Goal: Transaction & Acquisition: Purchase product/service

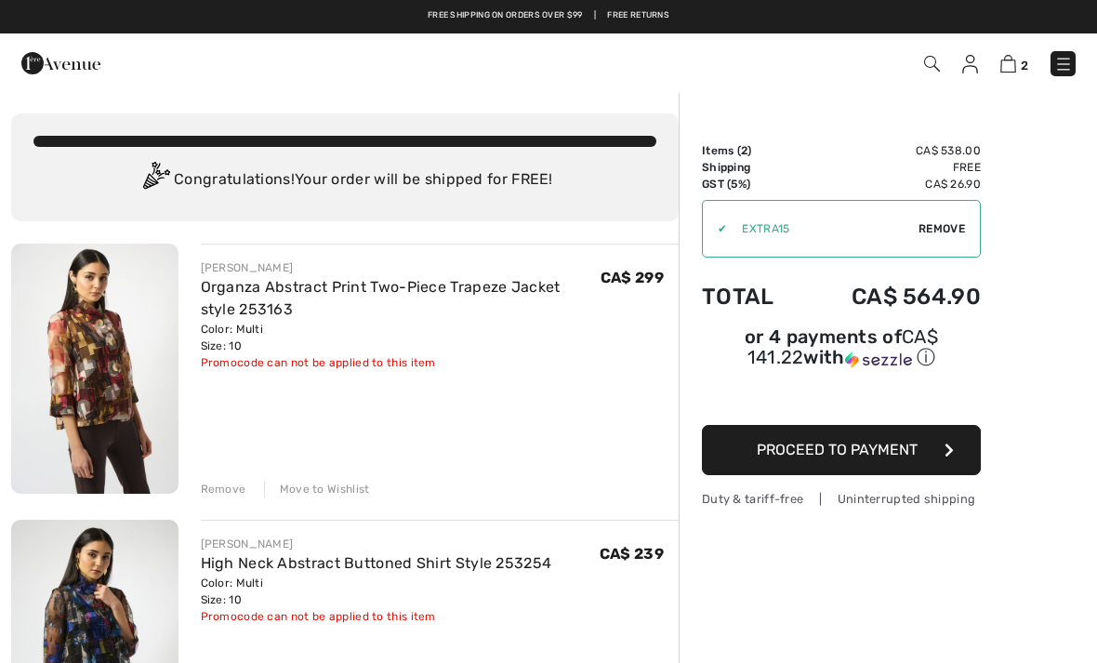
click at [951, 233] on span "Remove" at bounding box center [941, 228] width 46 height 17
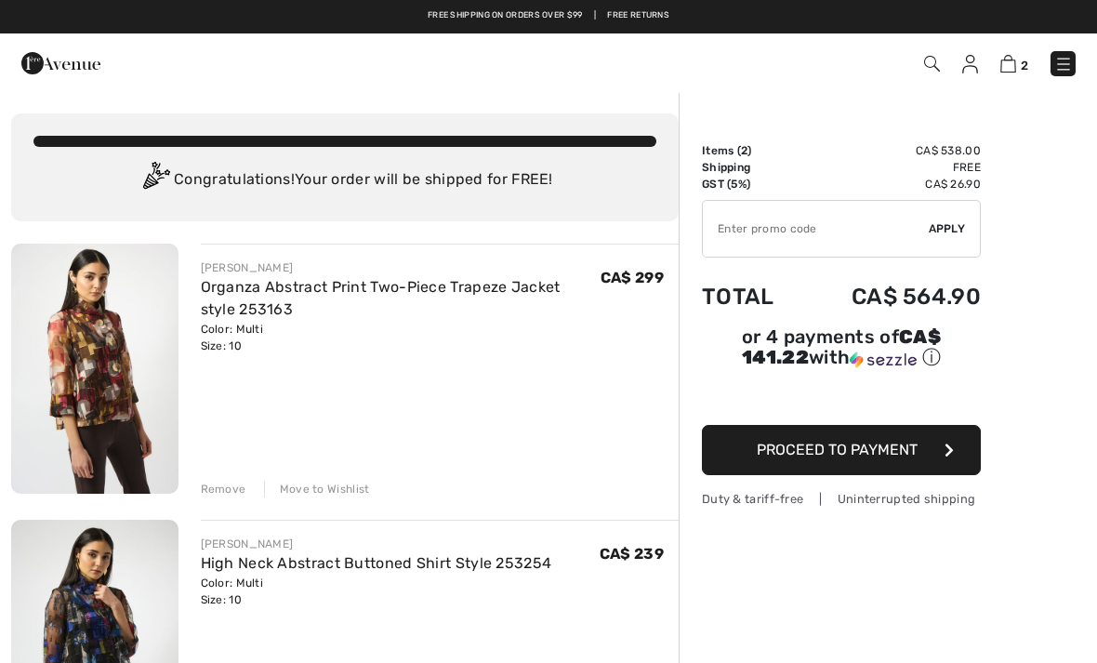
click at [746, 222] on input "TEXT" at bounding box center [816, 229] width 226 height 56
type input "NEW15"
click at [952, 242] on div "✔ Apply Remove" at bounding box center [841, 229] width 279 height 58
click at [944, 219] on div "✔ Apply Remove" at bounding box center [841, 229] width 279 height 58
click at [839, 454] on span "Proceed to Payment" at bounding box center [837, 450] width 161 height 18
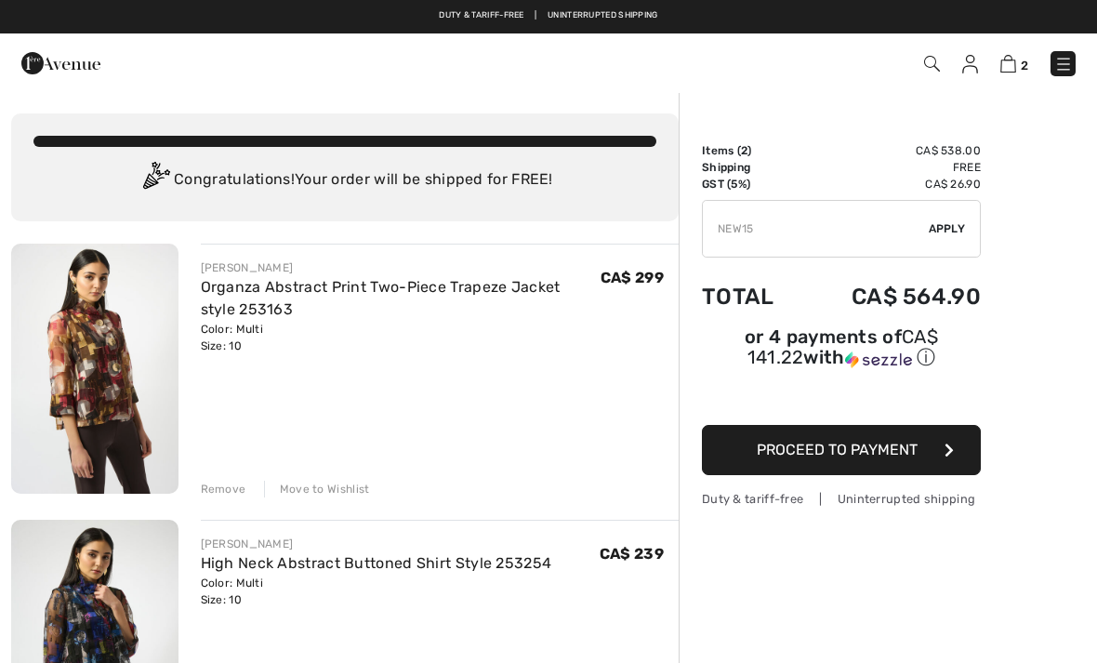
click at [56, 80] on img at bounding box center [60, 63] width 79 height 37
click at [33, 65] on img at bounding box center [60, 63] width 79 height 37
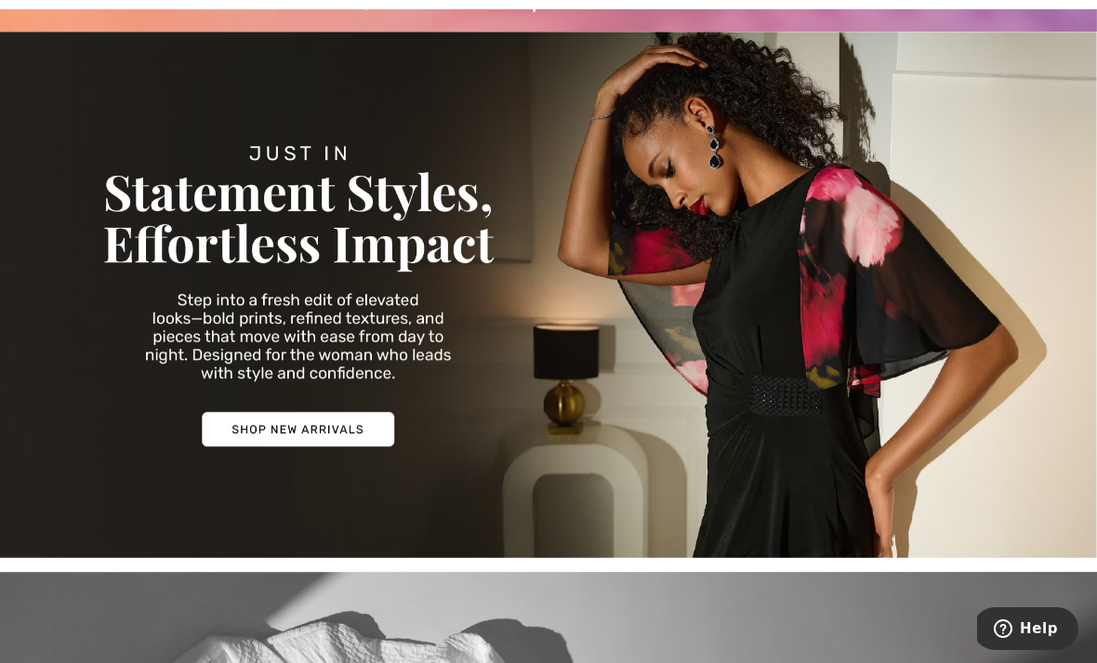
scroll to position [182, 0]
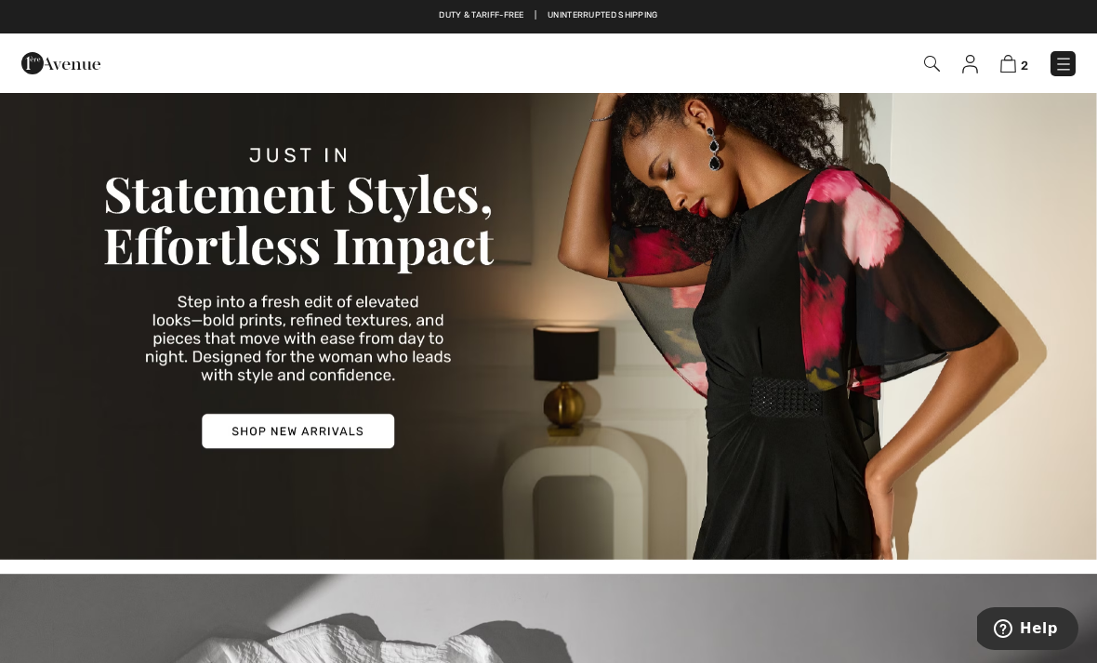
click at [267, 433] on img at bounding box center [548, 296] width 1097 height 526
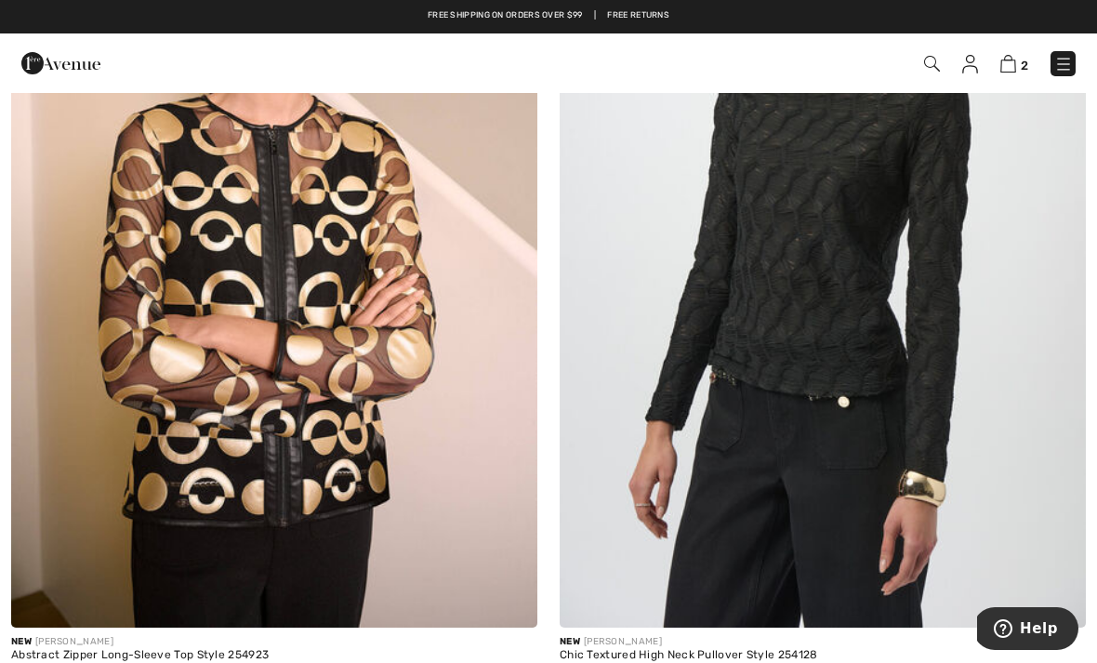
scroll to position [1435, 0]
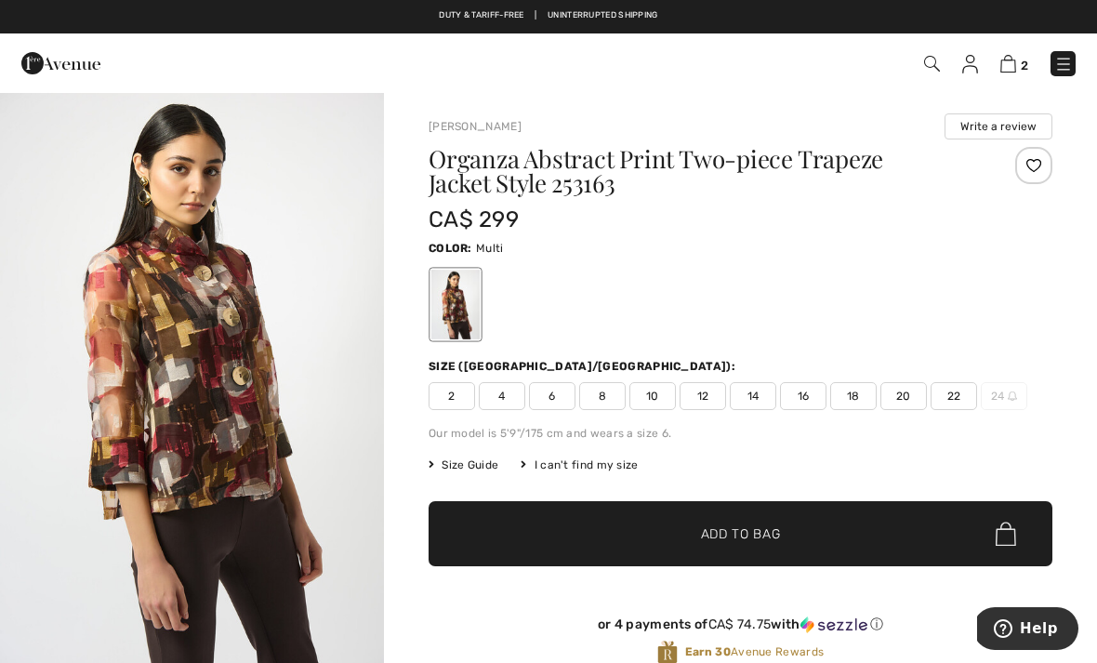
click at [654, 401] on span "10" at bounding box center [652, 396] width 46 height 28
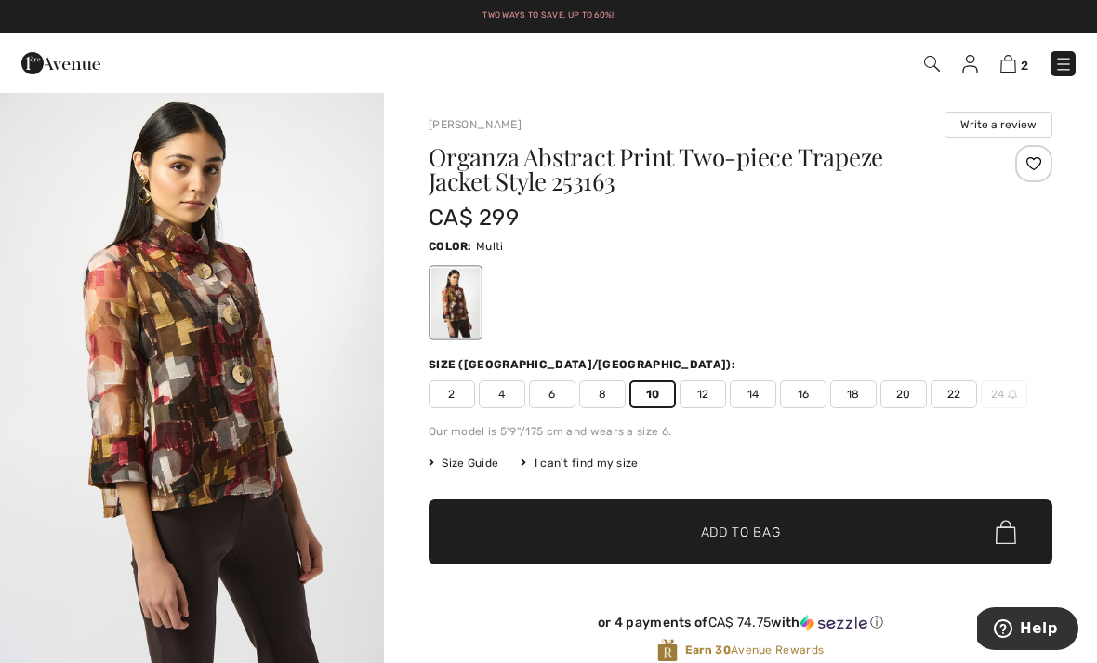
scroll to position [56, 0]
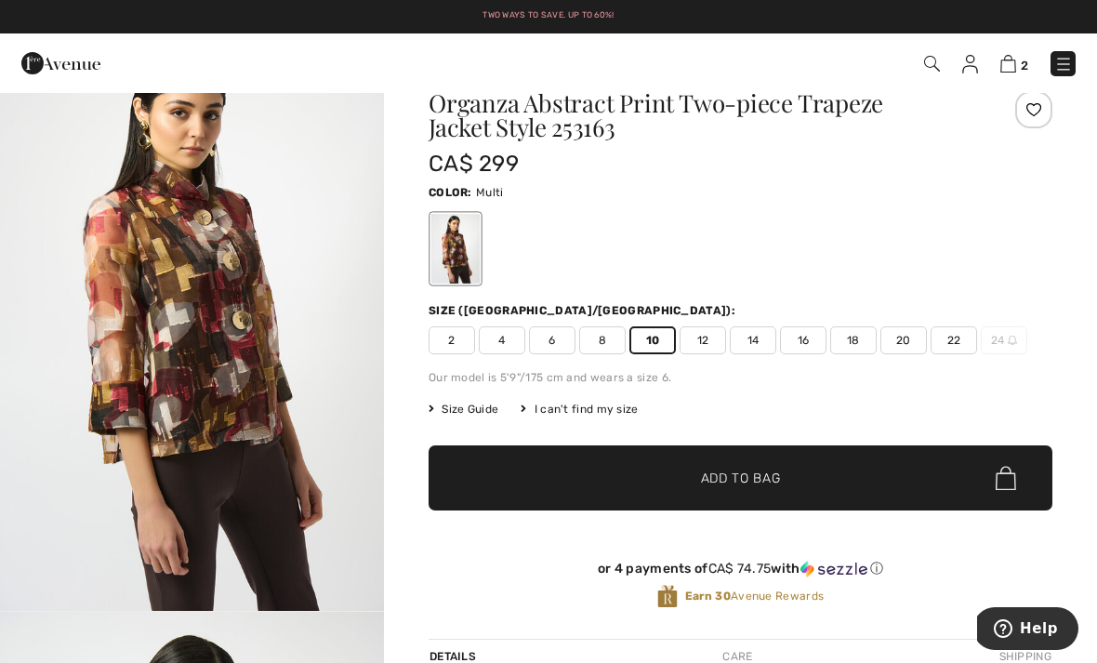
click at [589, 475] on span "✔ Added to Bag Add to Bag" at bounding box center [741, 477] width 624 height 65
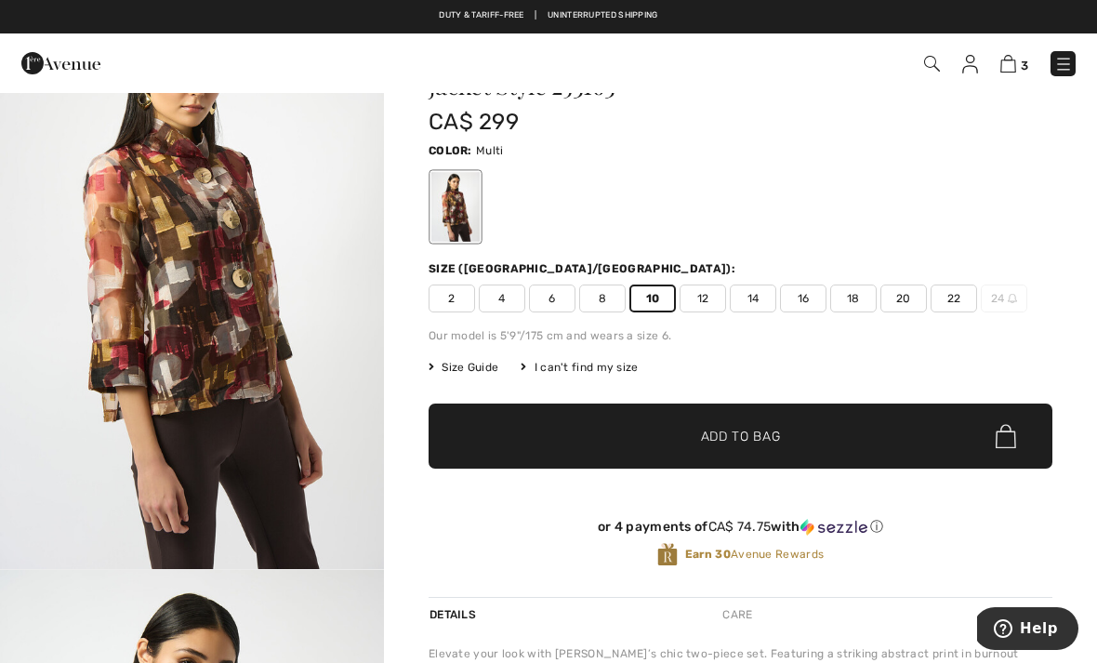
scroll to position [95, 0]
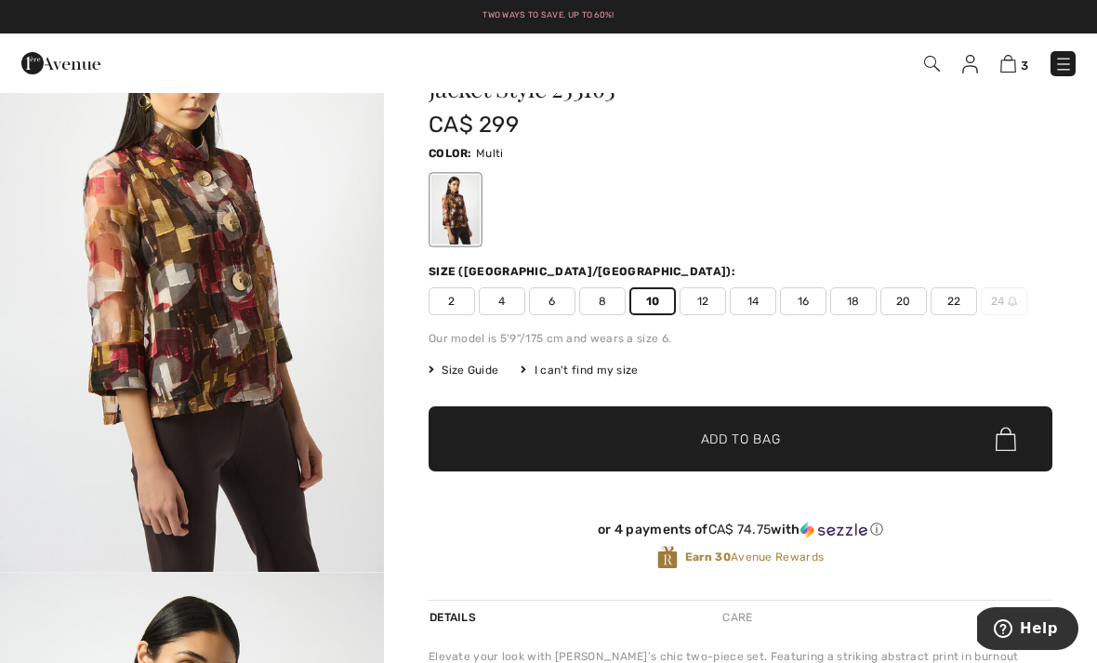
click at [699, 303] on span "12" at bounding box center [703, 301] width 46 height 28
click at [680, 440] on span "✔ Added to Bag" at bounding box center [712, 439] width 113 height 20
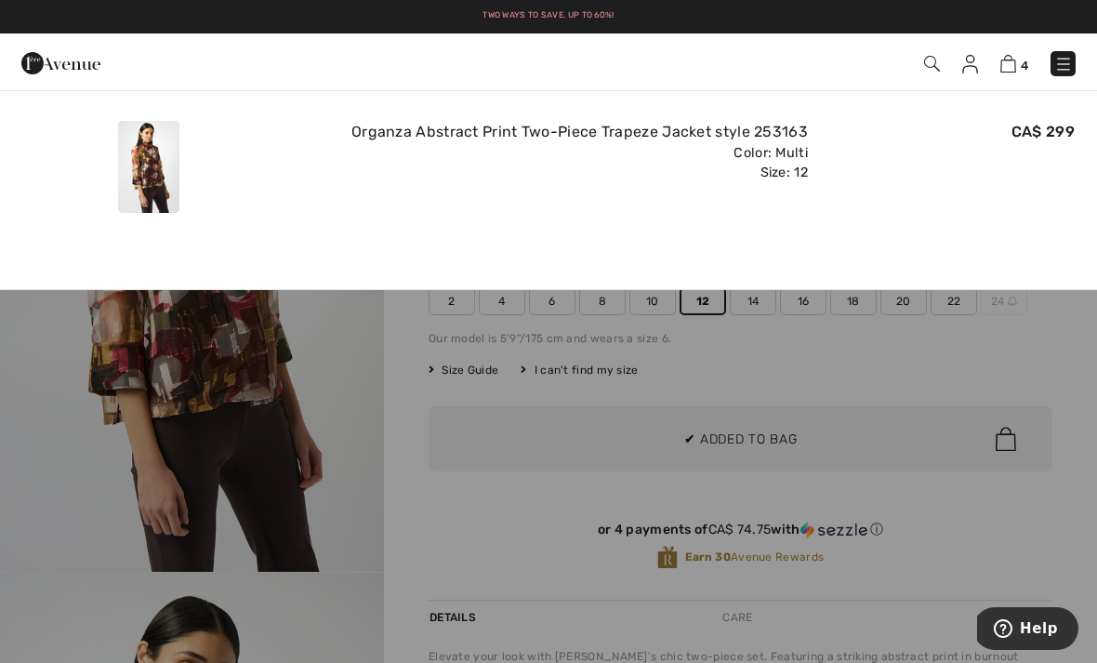
scroll to position [0, 0]
click at [582, 338] on div at bounding box center [548, 331] width 1097 height 663
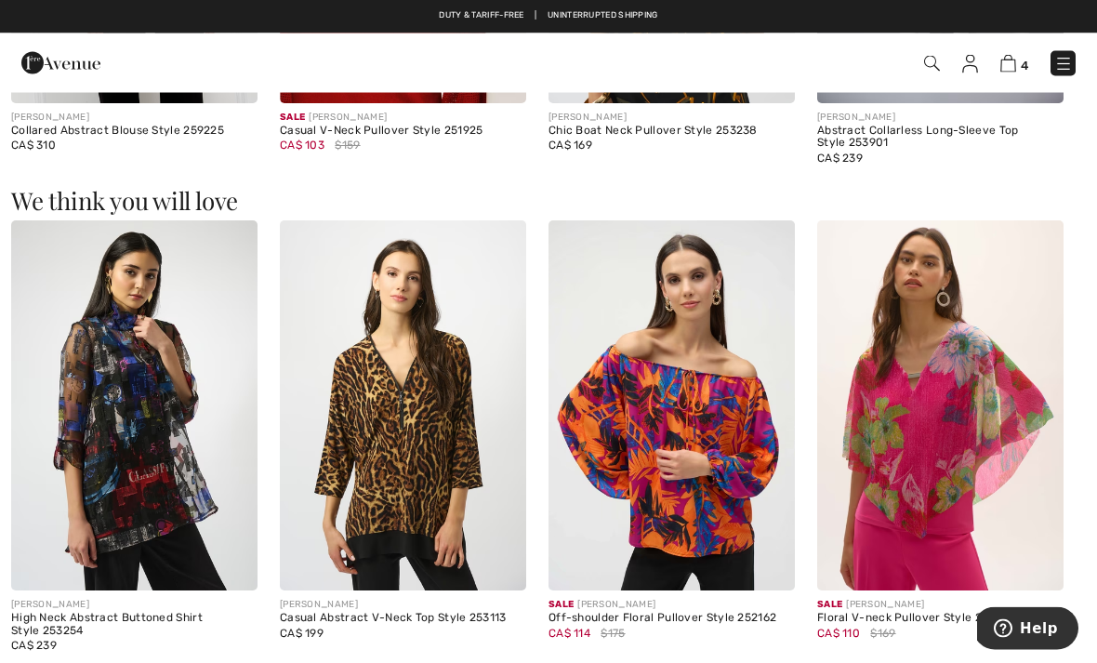
scroll to position [1496, 0]
click at [97, 472] on img at bounding box center [134, 405] width 246 height 370
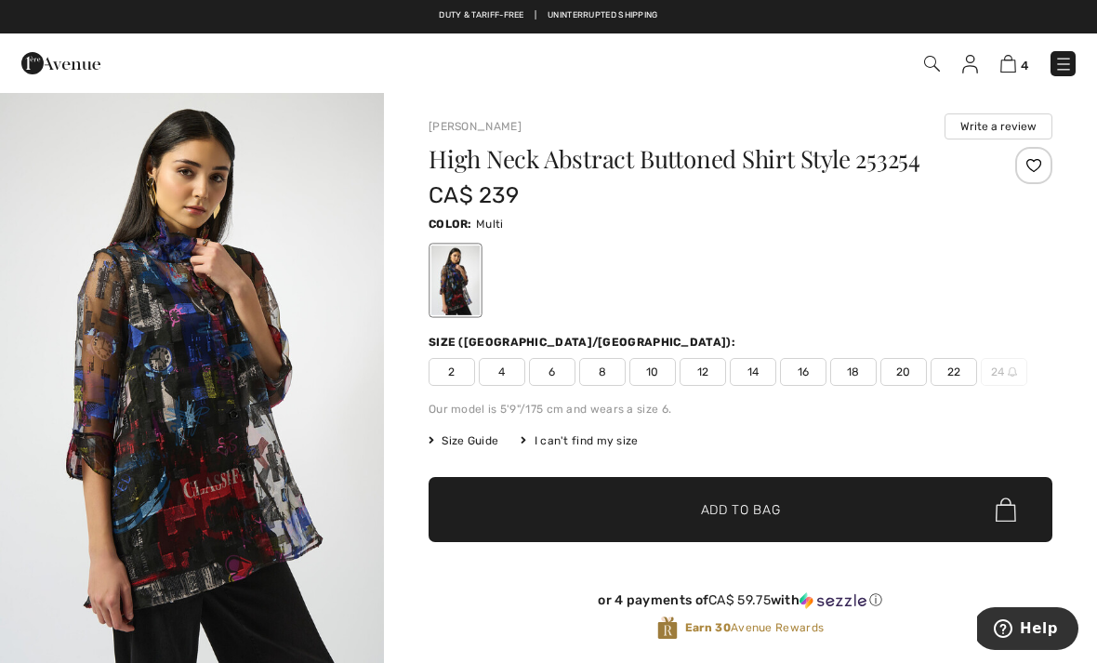
click at [711, 378] on span "12" at bounding box center [703, 372] width 46 height 28
click at [662, 376] on span "10" at bounding box center [652, 372] width 46 height 28
click at [656, 514] on span "✔ Added to Bag" at bounding box center [712, 510] width 113 height 20
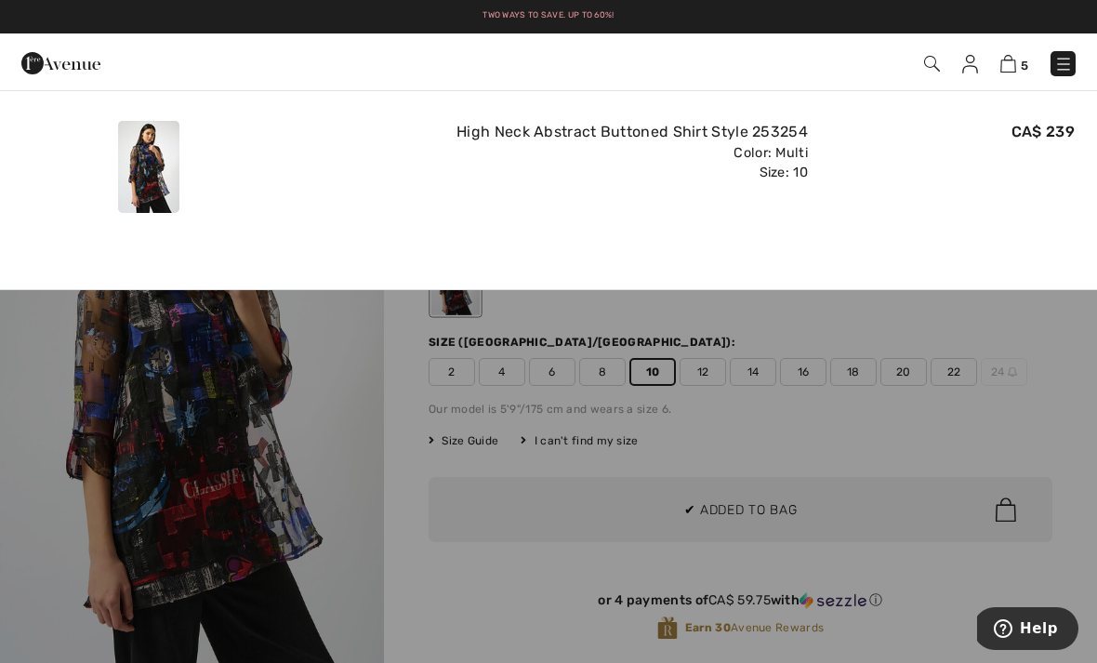
click at [1011, 73] on img at bounding box center [1008, 64] width 16 height 18
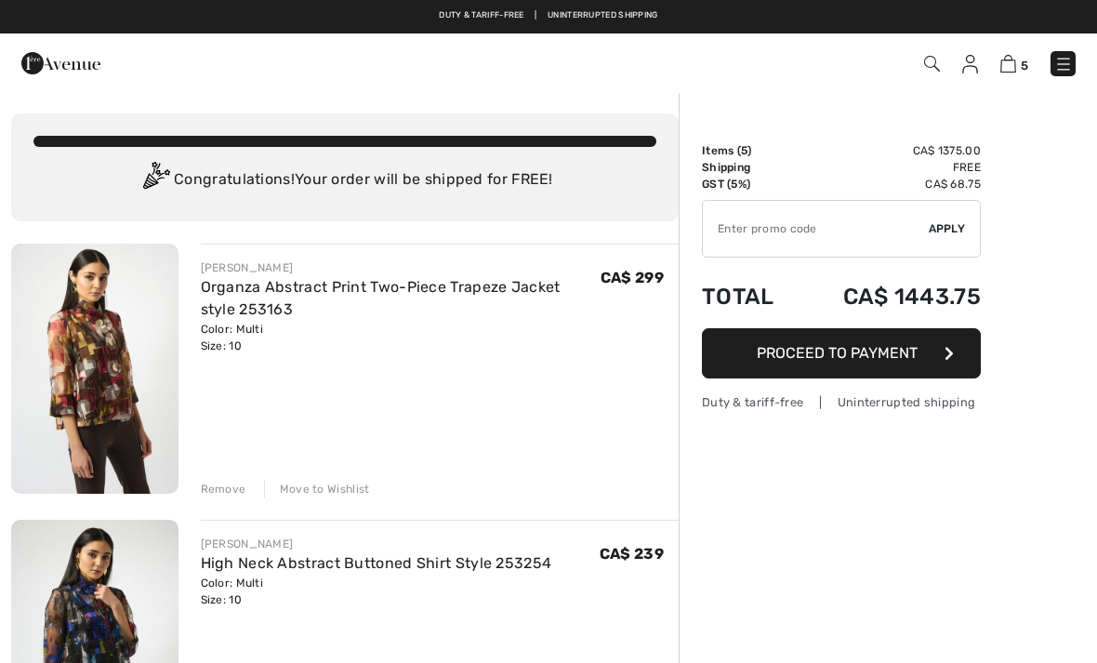
checkbox input "true"
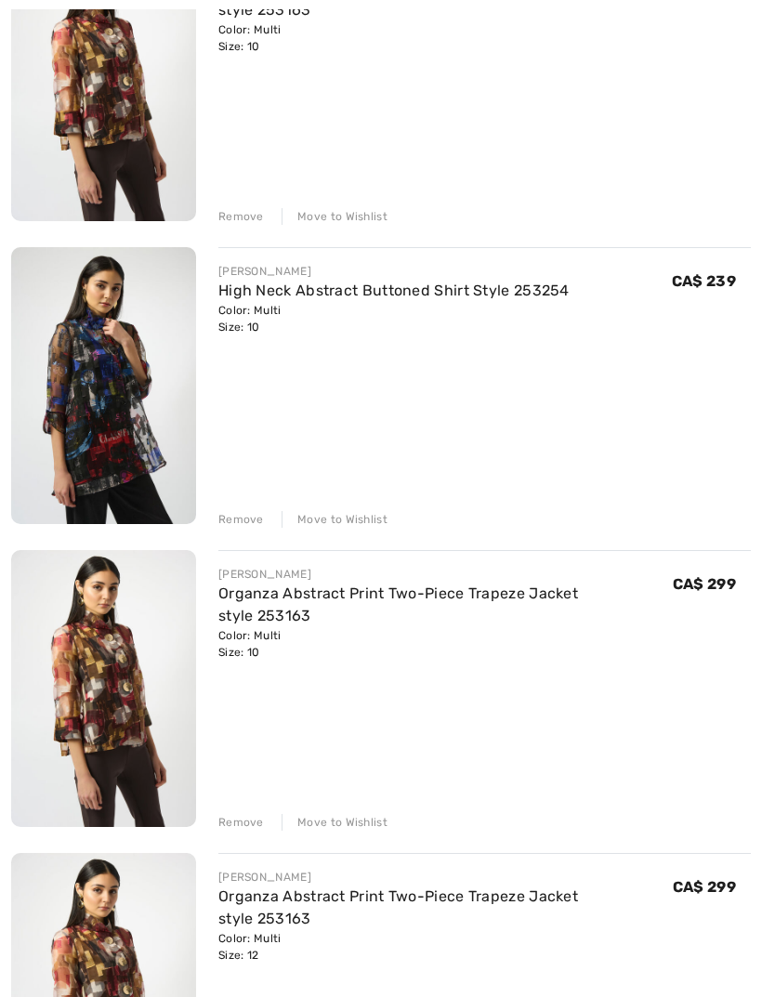
scroll to position [339, 0]
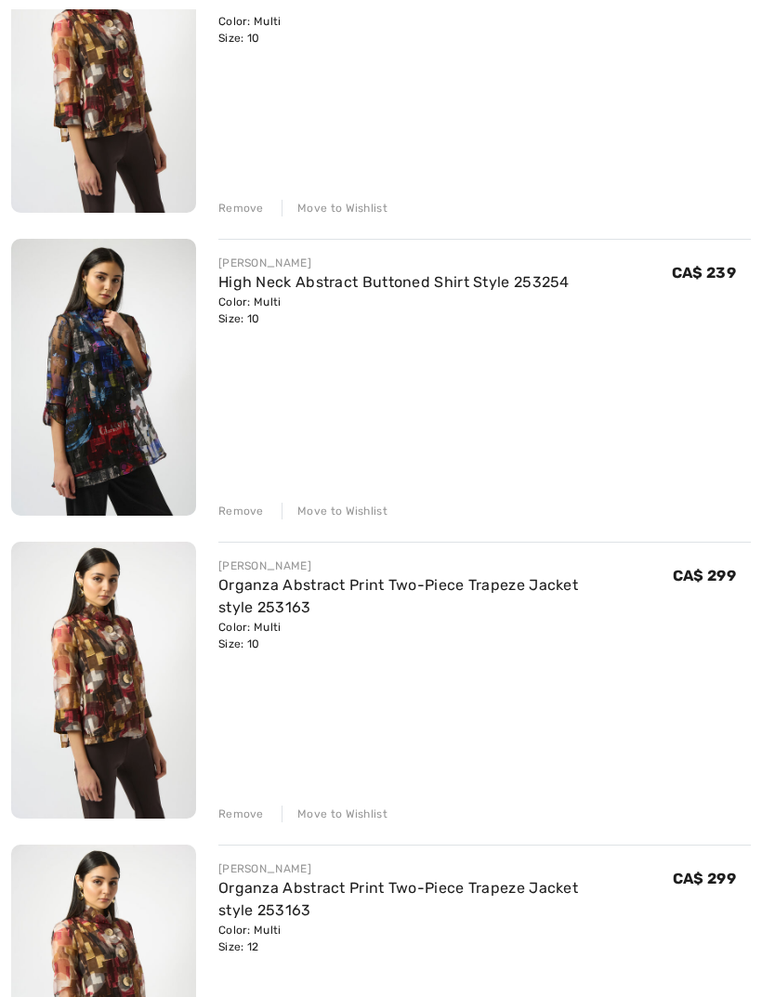
click at [236, 662] on div "Remove" at bounding box center [241, 814] width 46 height 17
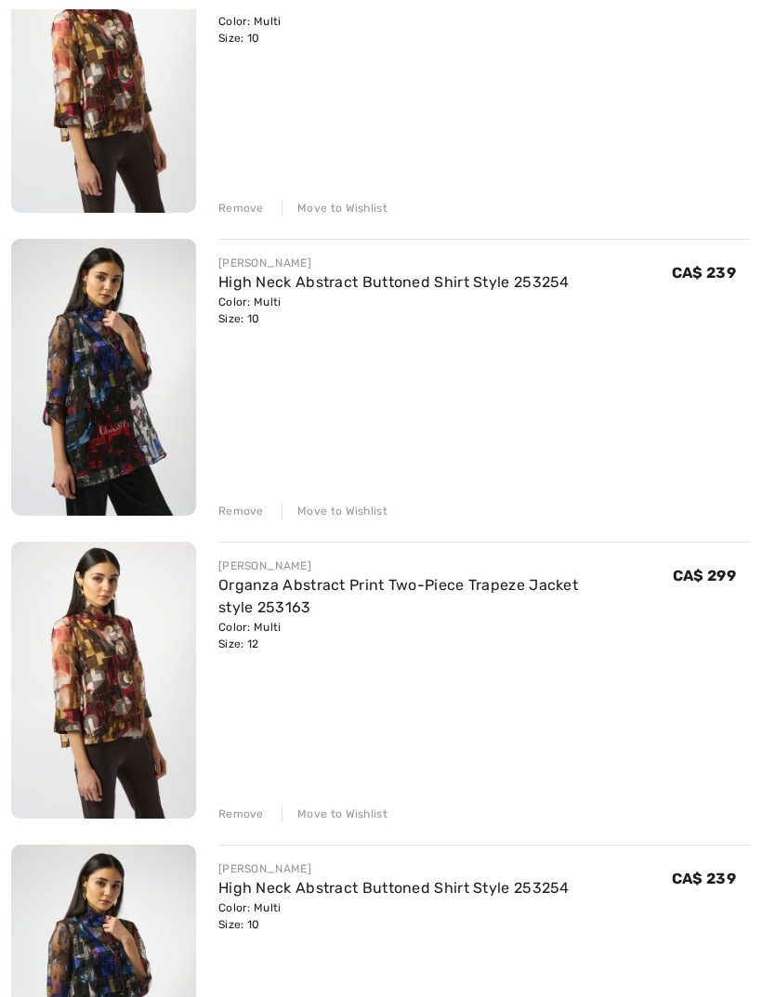
click at [244, 662] on div "Remove" at bounding box center [241, 814] width 46 height 17
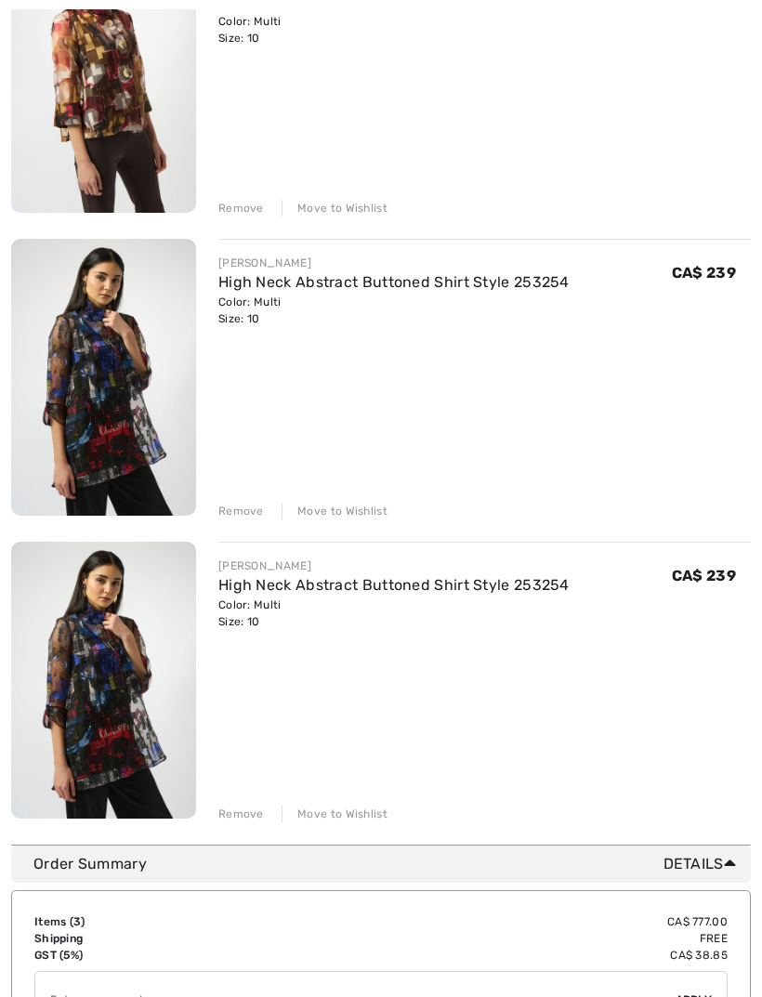
click at [236, 662] on div "Remove" at bounding box center [241, 814] width 46 height 17
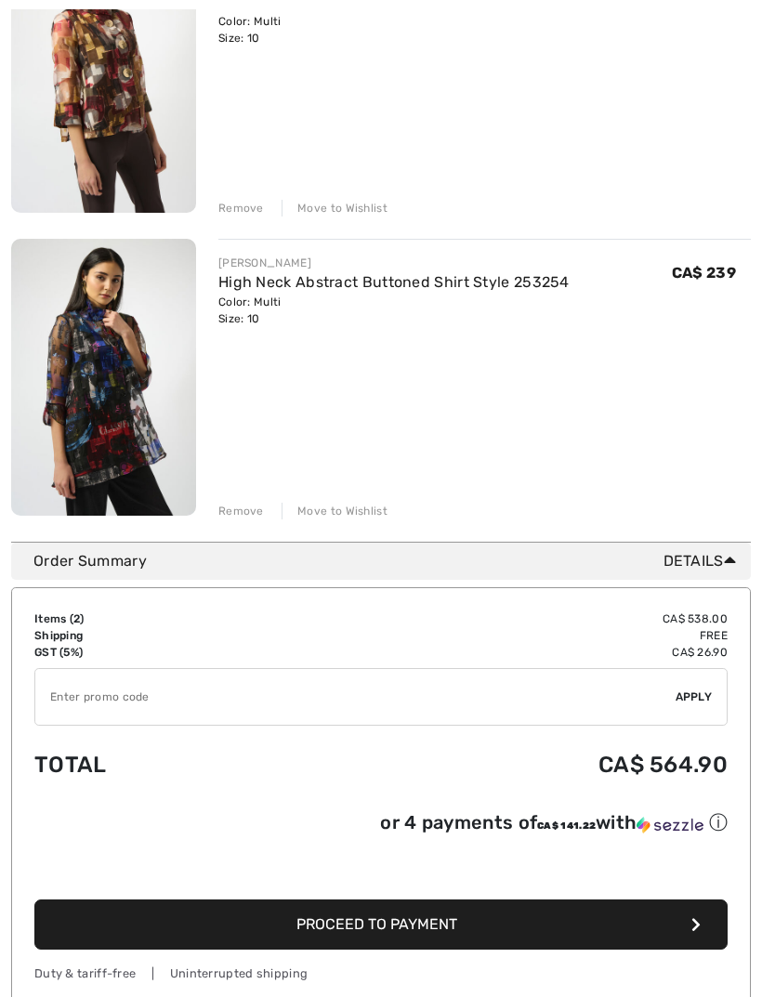
click at [429, 662] on input "TEXT" at bounding box center [355, 697] width 640 height 56
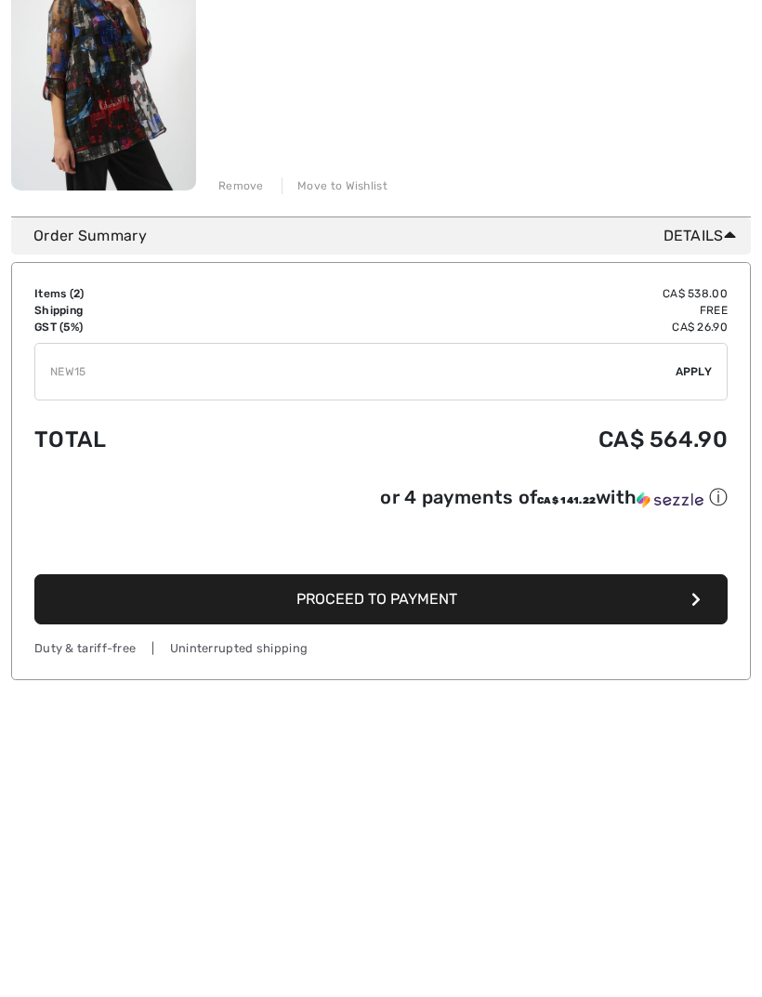
scroll to position [666, 0]
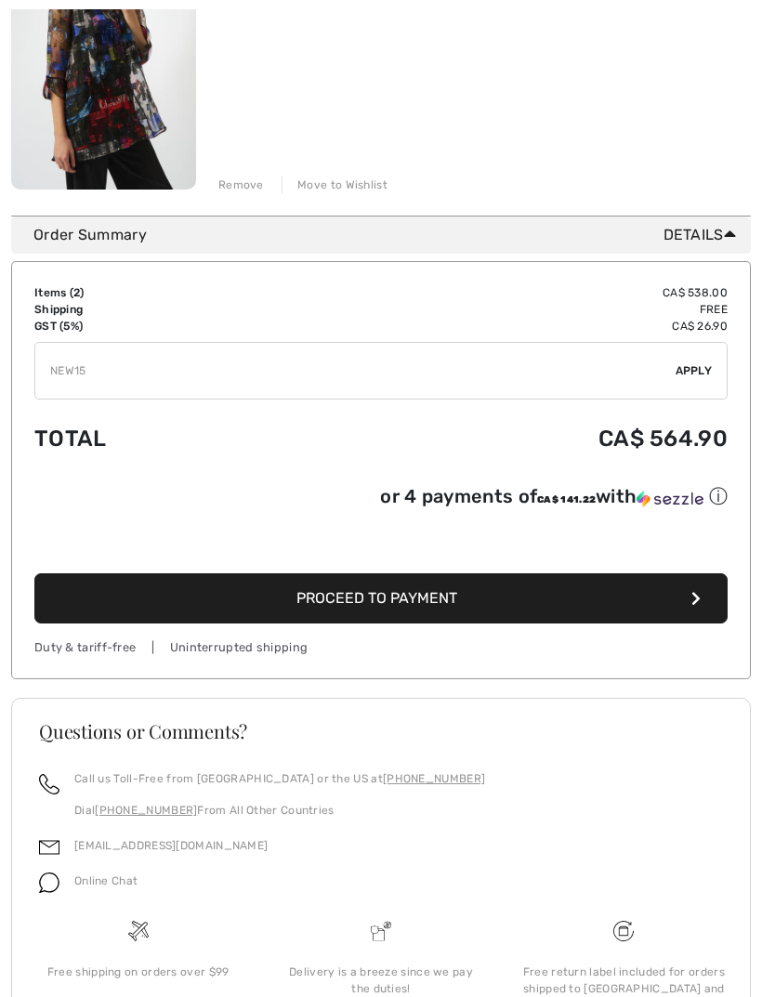
type input "NEW15"
click at [708, 380] on div "✔ Apply Remove" at bounding box center [380, 371] width 693 height 58
click at [688, 374] on span "Apply" at bounding box center [694, 371] width 37 height 17
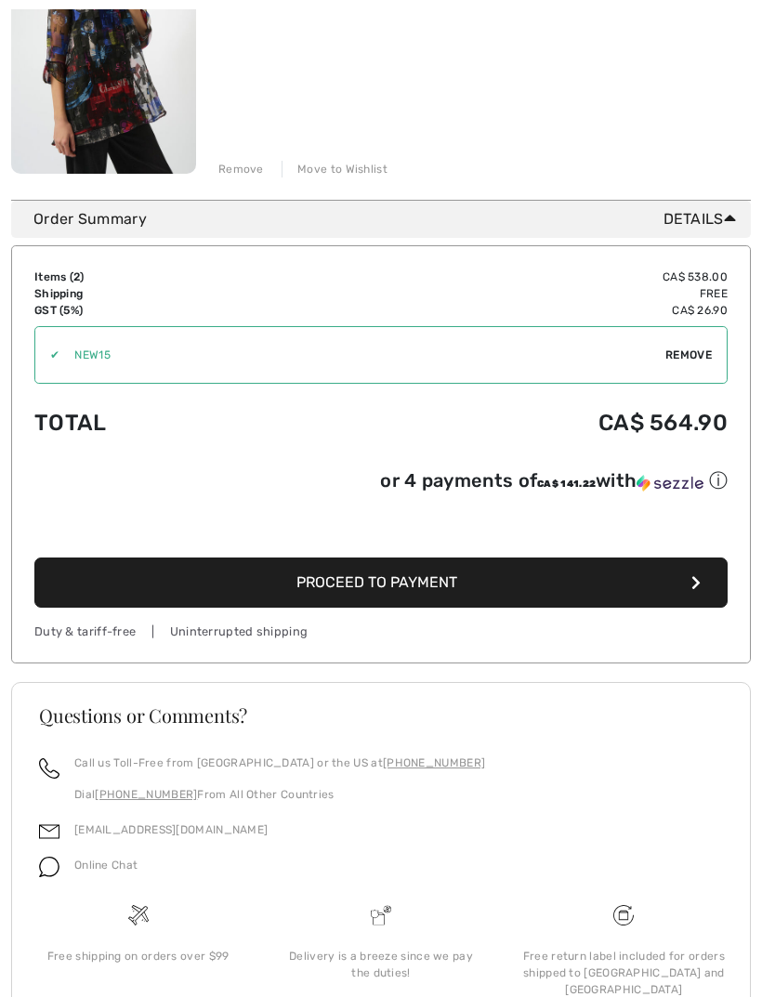
scroll to position [703, 0]
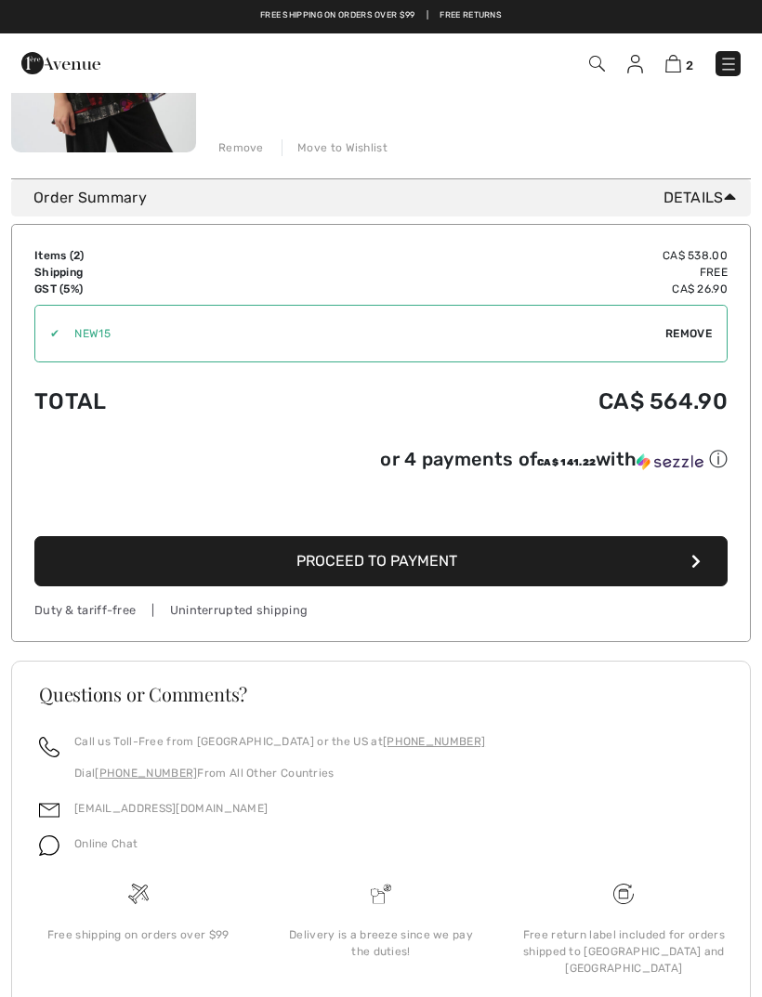
click at [455, 570] on span "Proceed to Payment" at bounding box center [377, 561] width 161 height 18
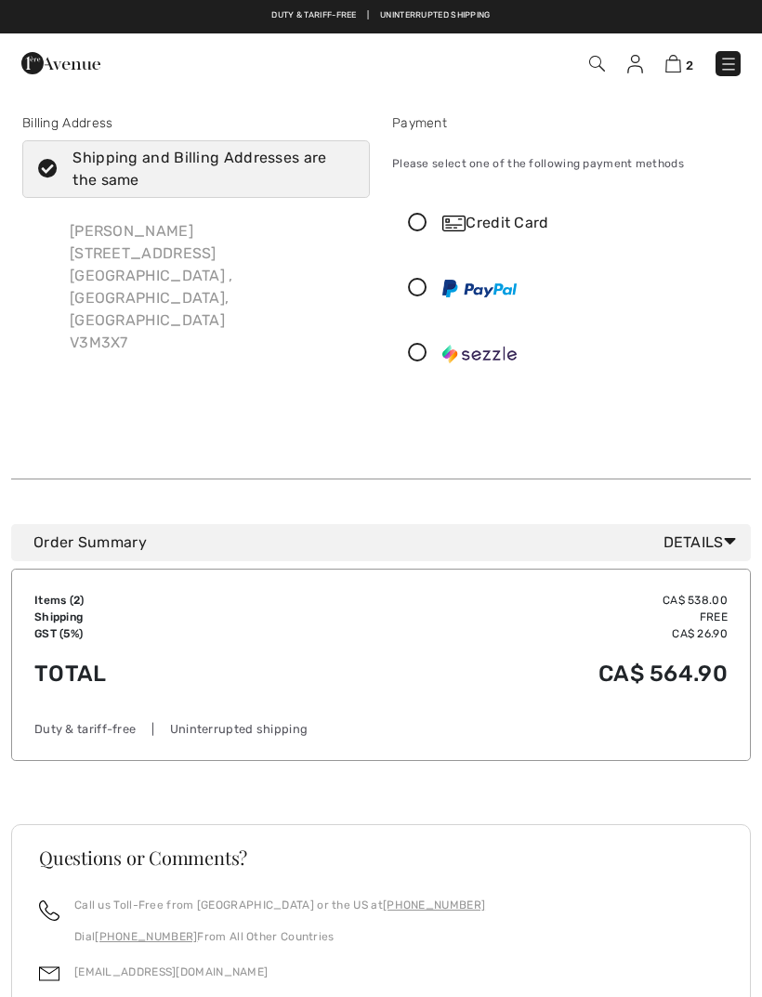
click at [495, 240] on div "Credit Card" at bounding box center [566, 223] width 346 height 56
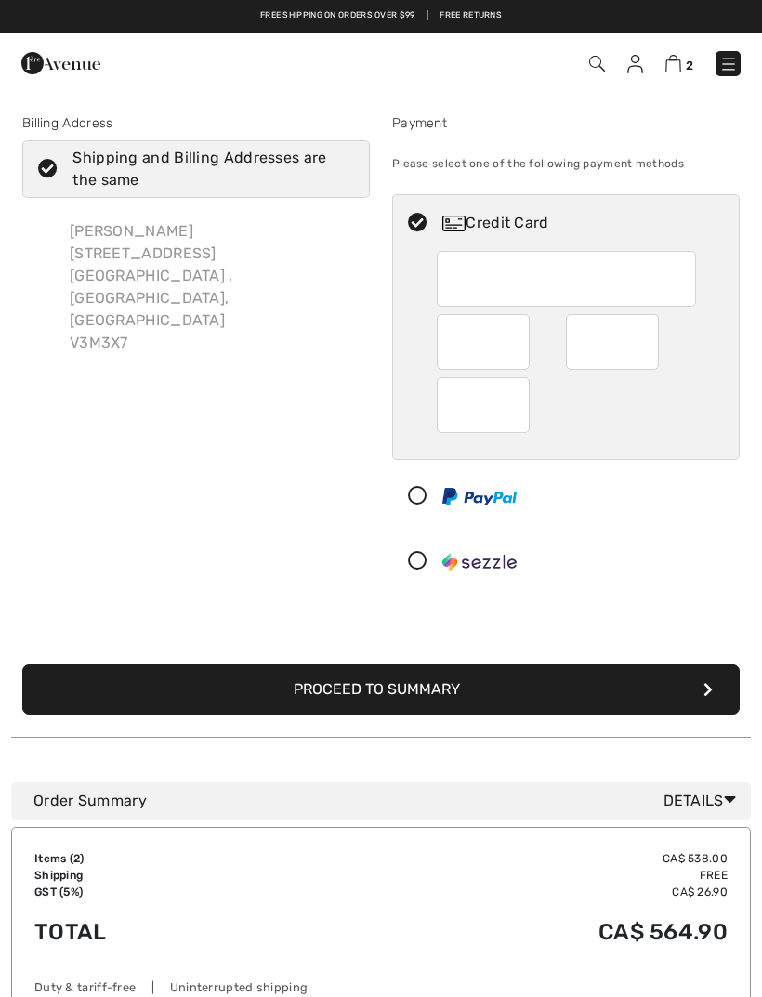
click at [447, 1] on div "Duty & tariff-free | Uninterrupted shipping Free shipping on orders over $99 | …" at bounding box center [381, 16] width 762 height 33
click at [680, 61] on img at bounding box center [674, 64] width 16 height 18
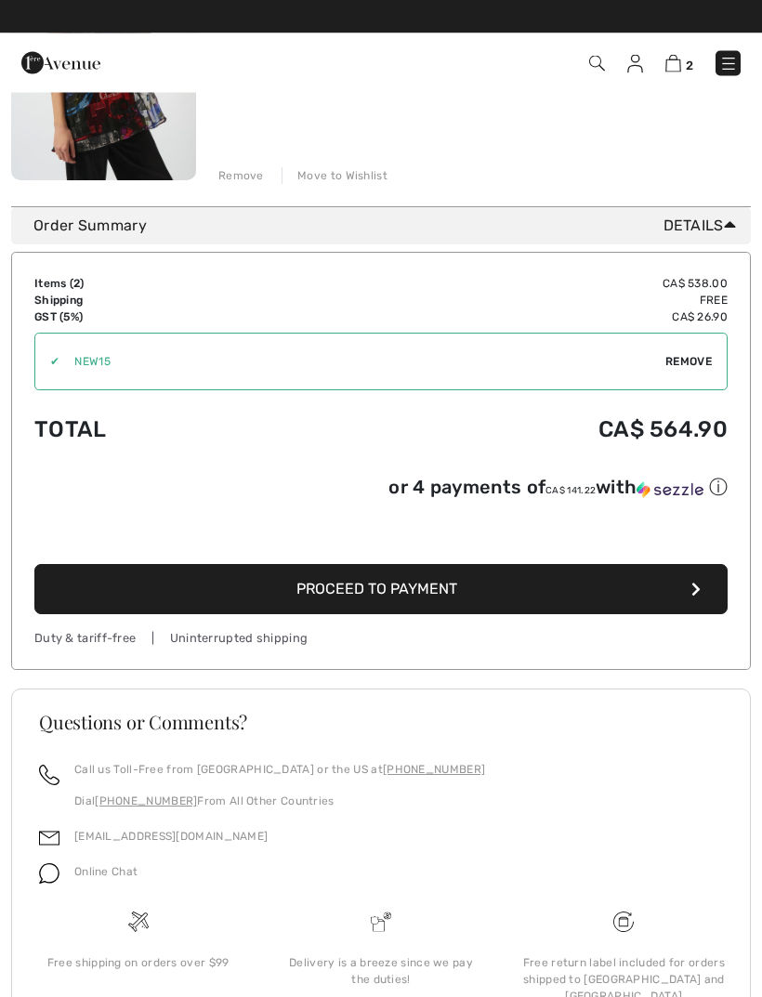
scroll to position [675, 0]
click at [685, 372] on div "✔ Apply Remove" at bounding box center [380, 362] width 693 height 58
click at [693, 364] on span "Remove" at bounding box center [689, 361] width 46 height 17
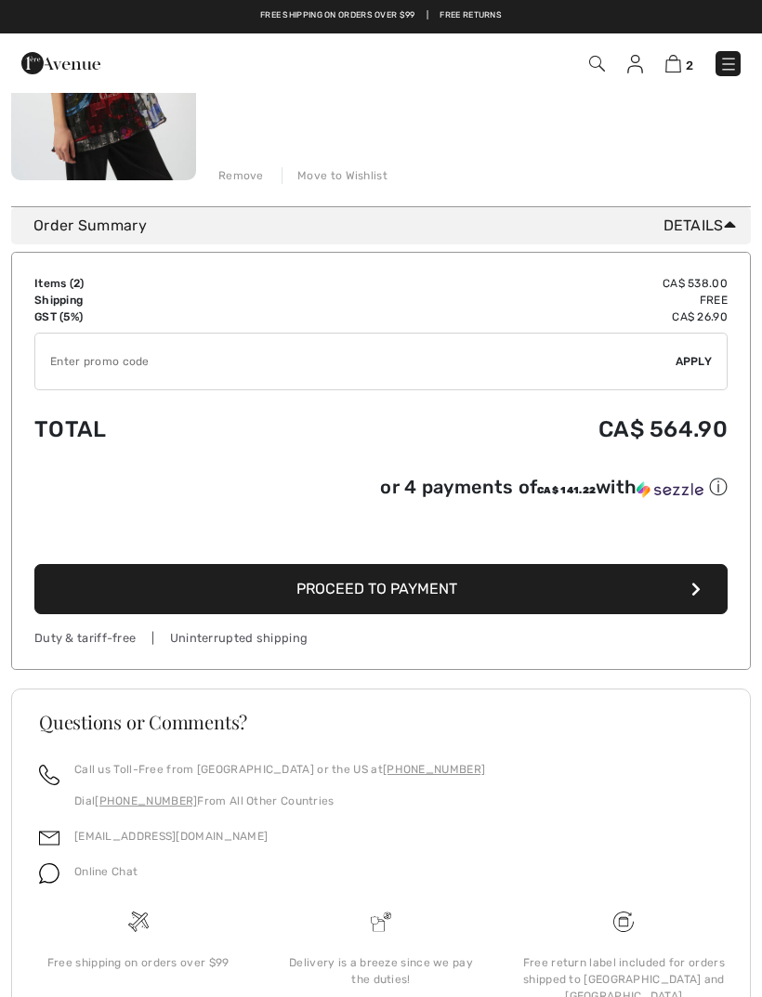
click at [472, 376] on input "TEXT" at bounding box center [355, 362] width 640 height 56
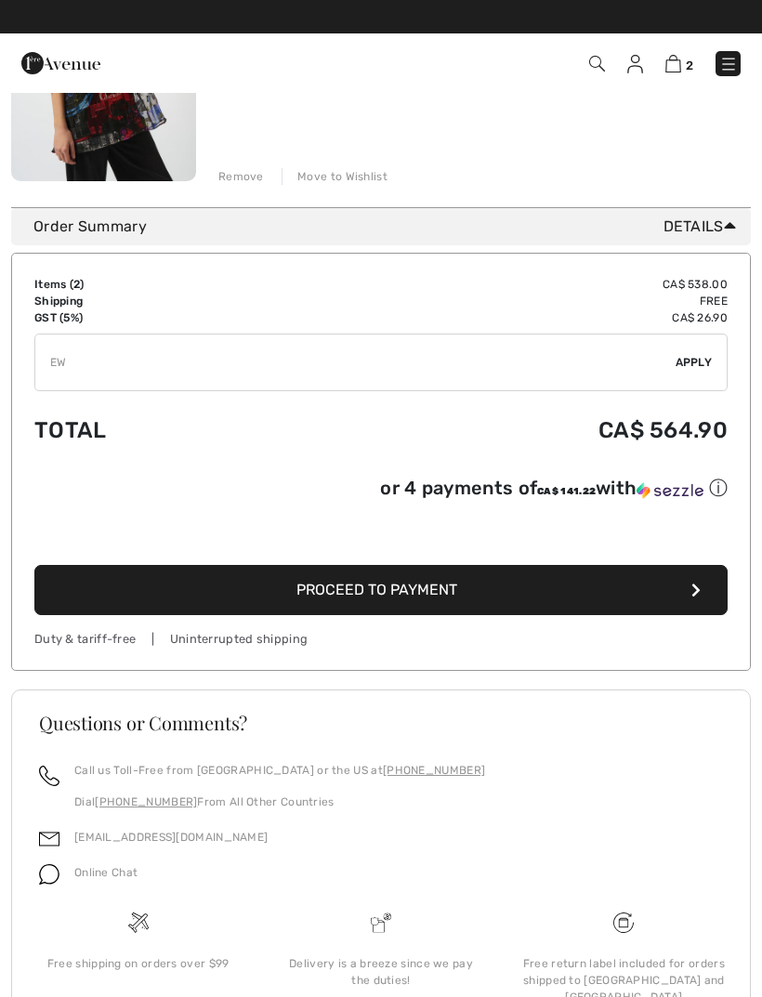
type input "E"
type input "NEW10"
click at [702, 363] on span "Apply" at bounding box center [694, 362] width 37 height 17
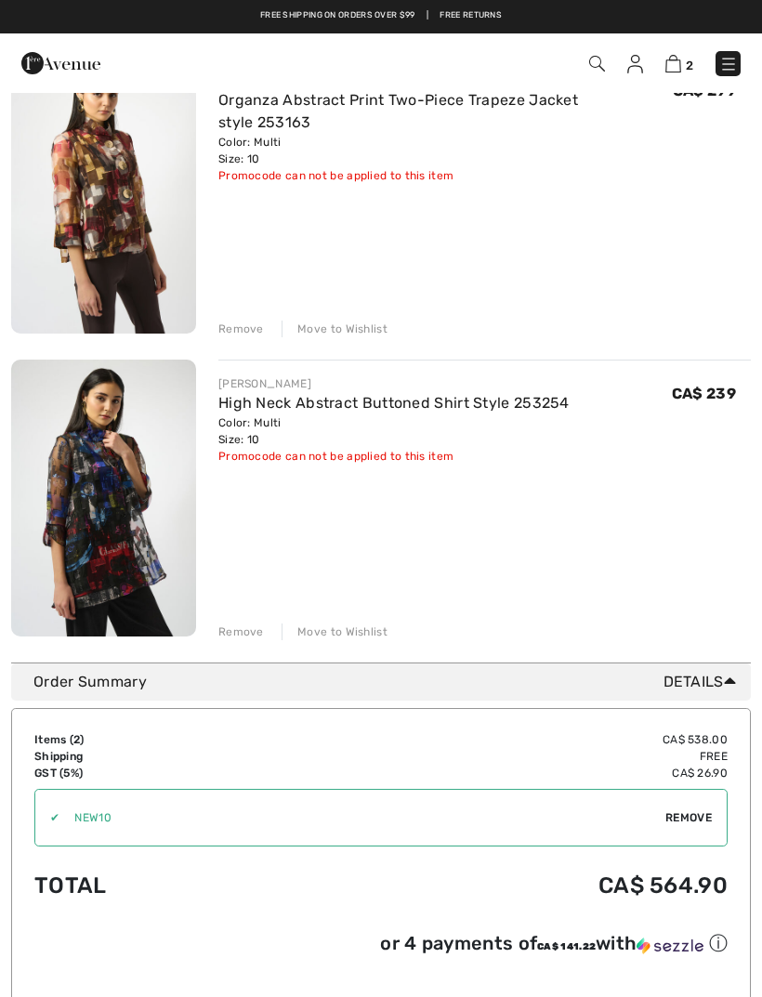
scroll to position [0, 0]
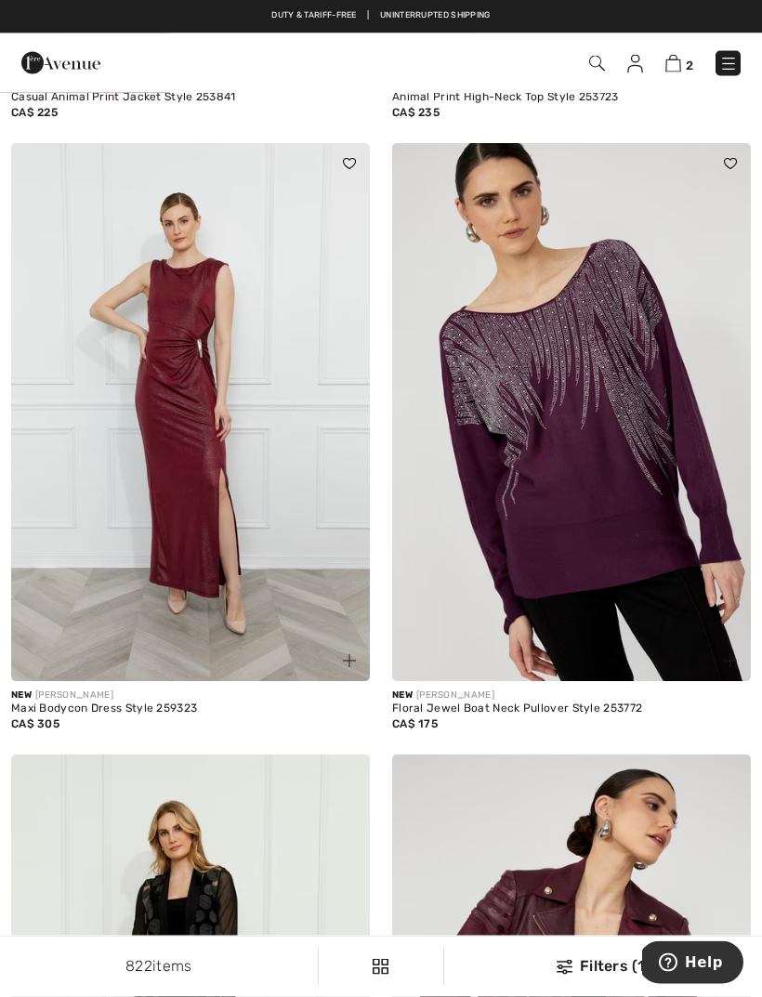
scroll to position [6403, 0]
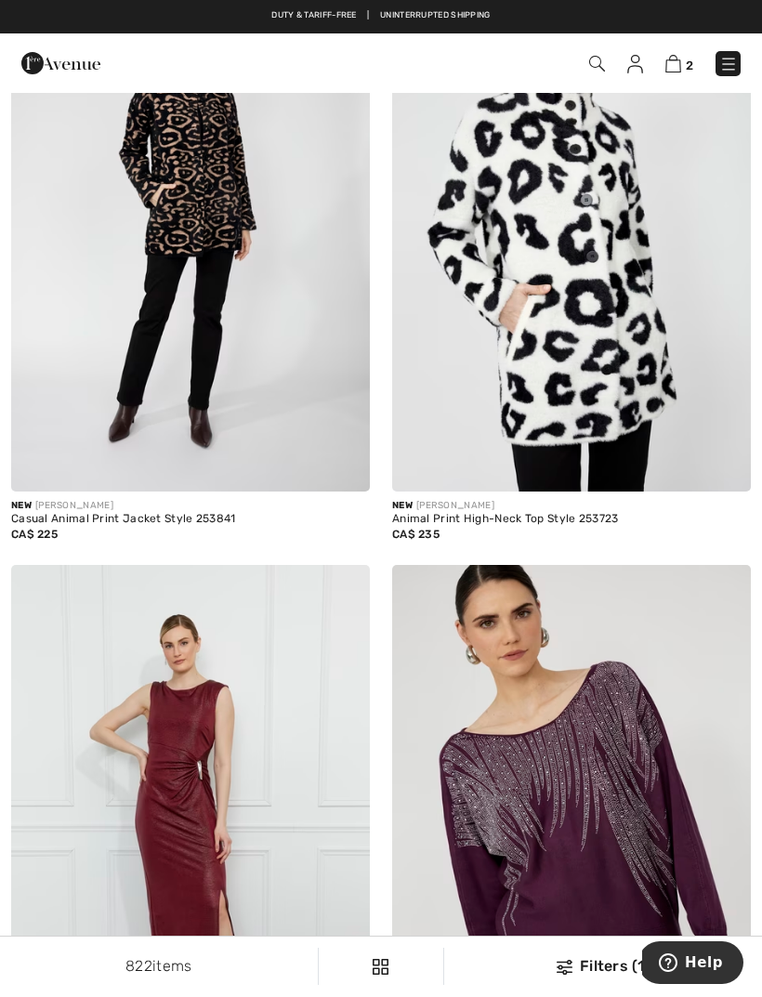
click at [670, 73] on img at bounding box center [674, 64] width 16 height 18
click at [671, 71] on img at bounding box center [674, 64] width 16 height 18
click at [676, 68] on img at bounding box center [674, 64] width 16 height 18
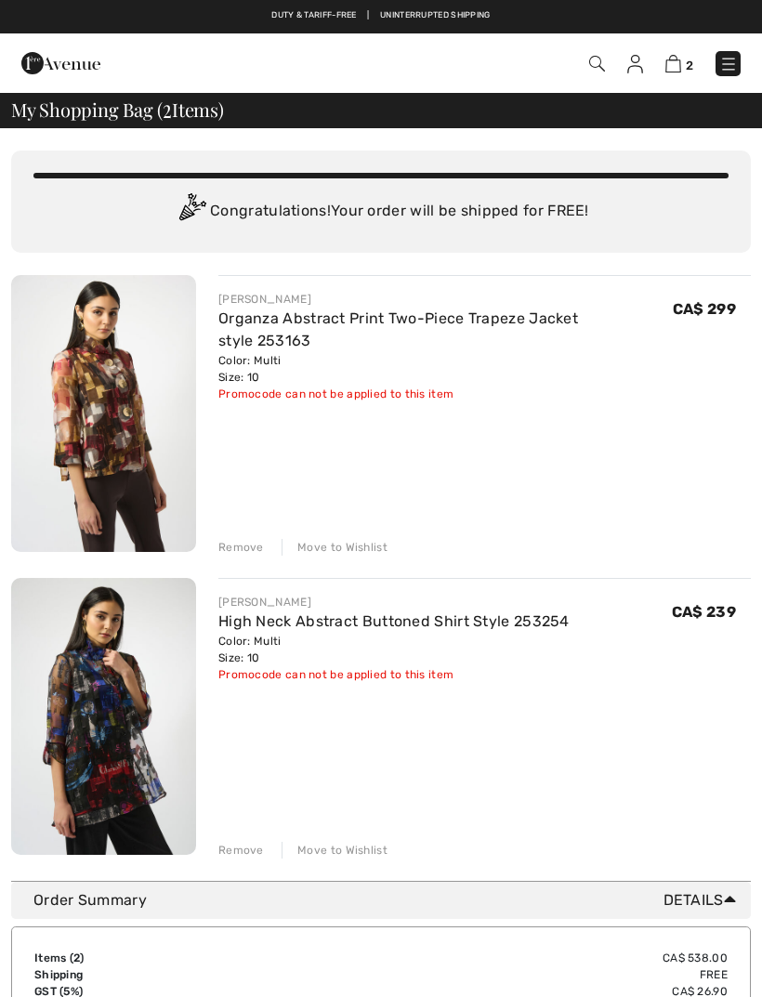
click at [98, 723] on img at bounding box center [103, 716] width 185 height 277
click at [87, 721] on img at bounding box center [103, 716] width 185 height 277
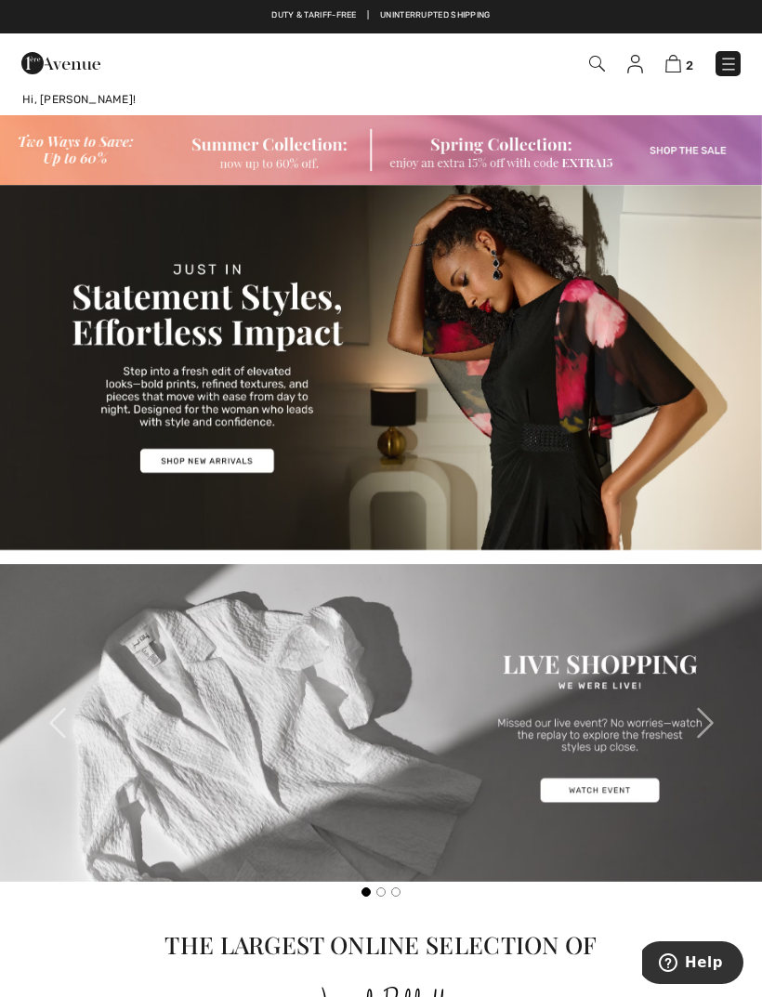
click at [679, 64] on img at bounding box center [674, 64] width 16 height 18
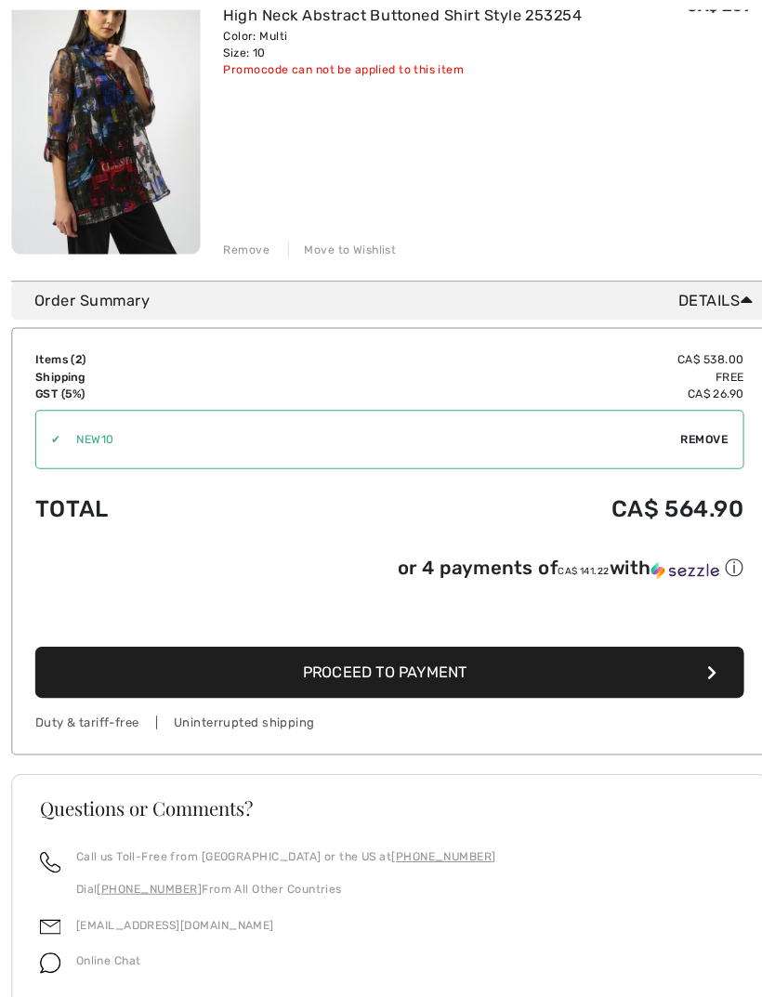
scroll to position [606, 0]
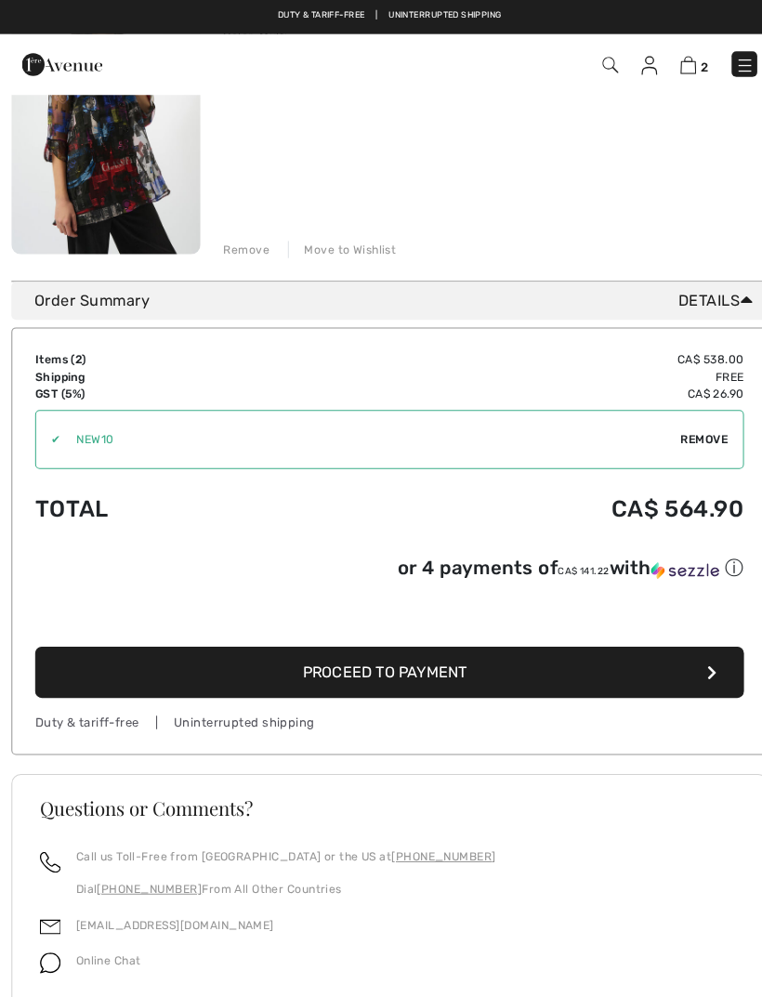
click at [261, 651] on button "Proceed to Payment" at bounding box center [380, 658] width 693 height 50
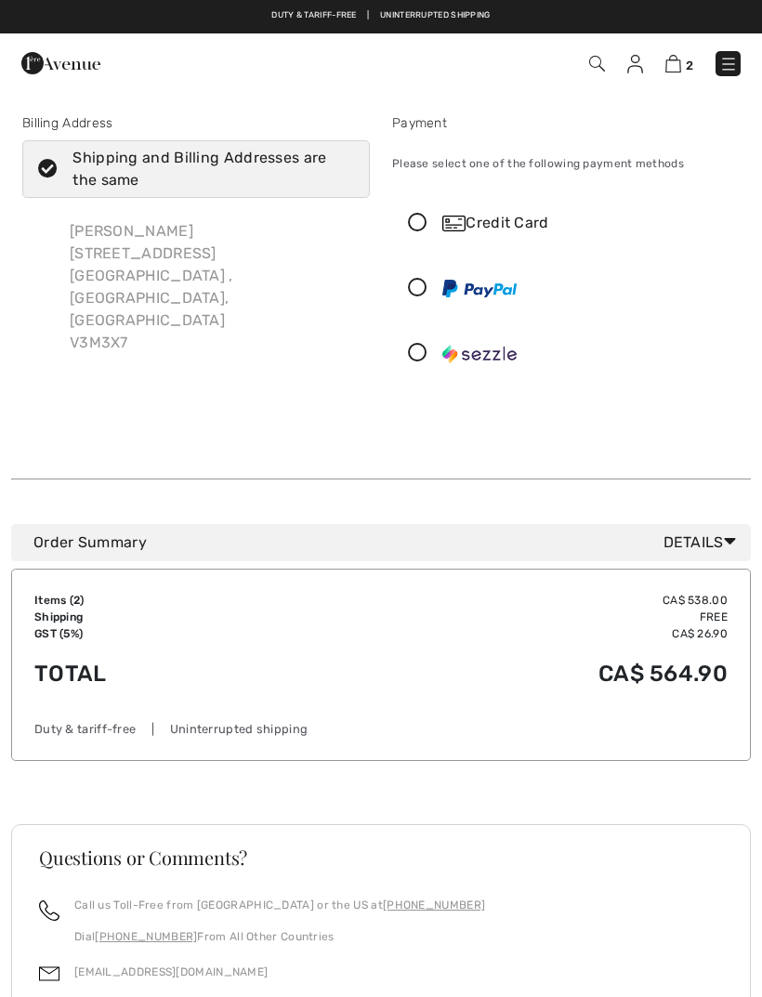
checkbox input "true"
click at [423, 211] on div "Credit Card" at bounding box center [566, 223] width 346 height 56
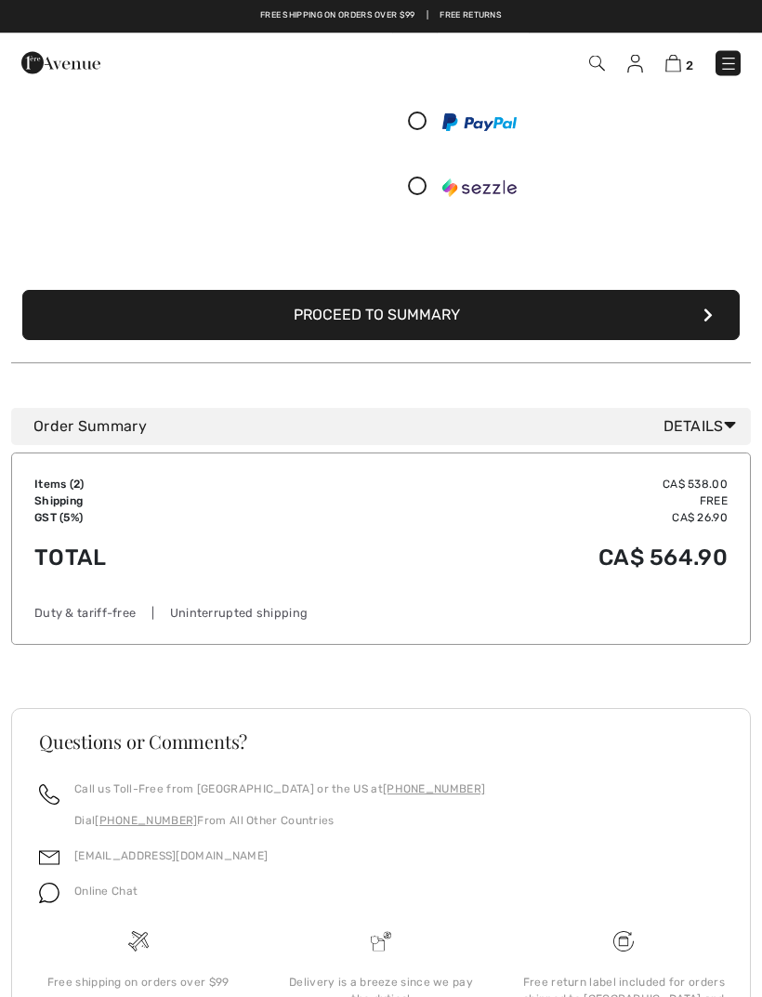
scroll to position [418, 0]
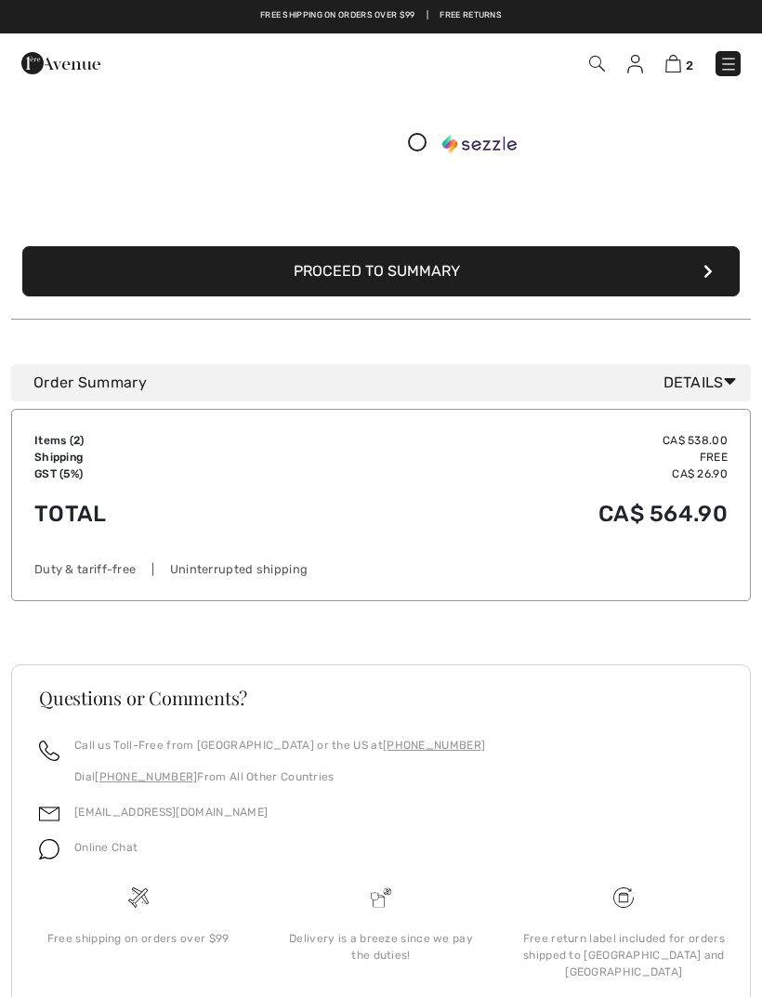
click at [122, 942] on div "Free shipping on orders over $99" at bounding box center [138, 939] width 213 height 17
click at [114, 944] on div "Free shipping on orders over $99" at bounding box center [138, 939] width 213 height 17
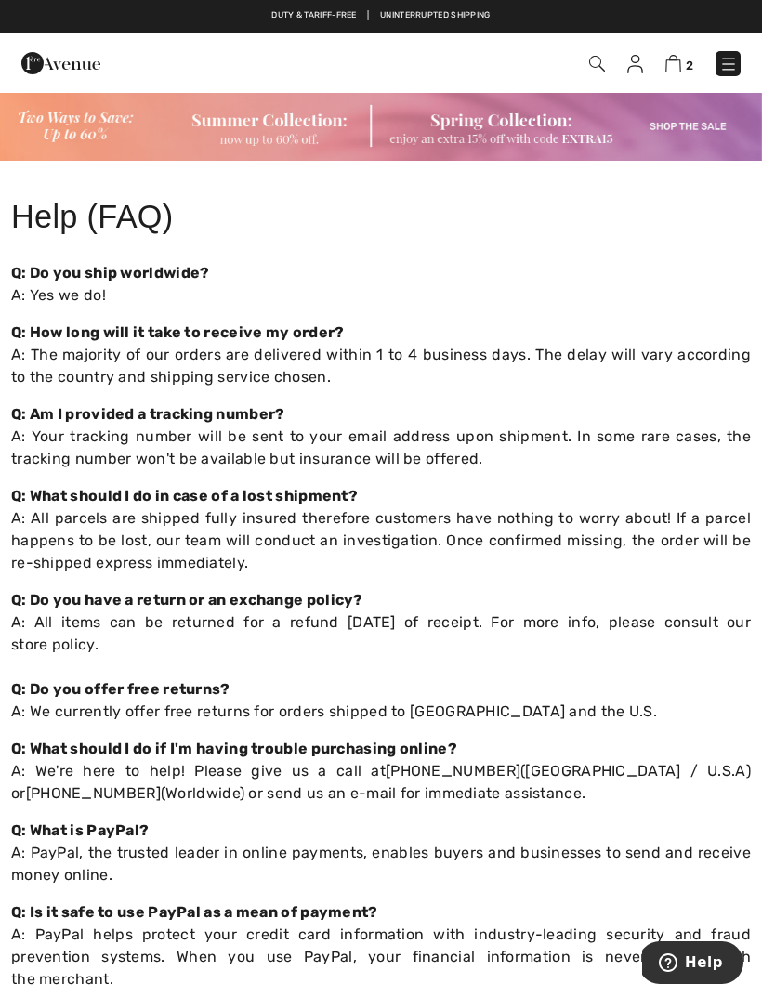
click at [686, 59] on span "2" at bounding box center [689, 66] width 7 height 14
click at [667, 57] on img at bounding box center [674, 64] width 16 height 18
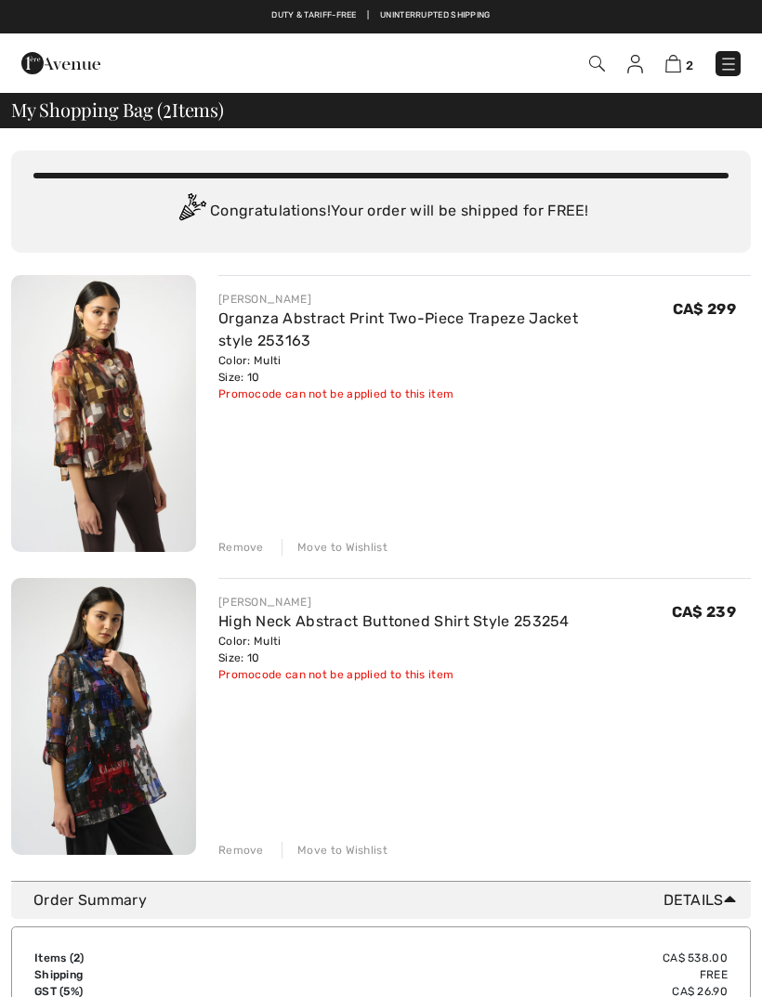
click at [94, 400] on img at bounding box center [103, 413] width 185 height 277
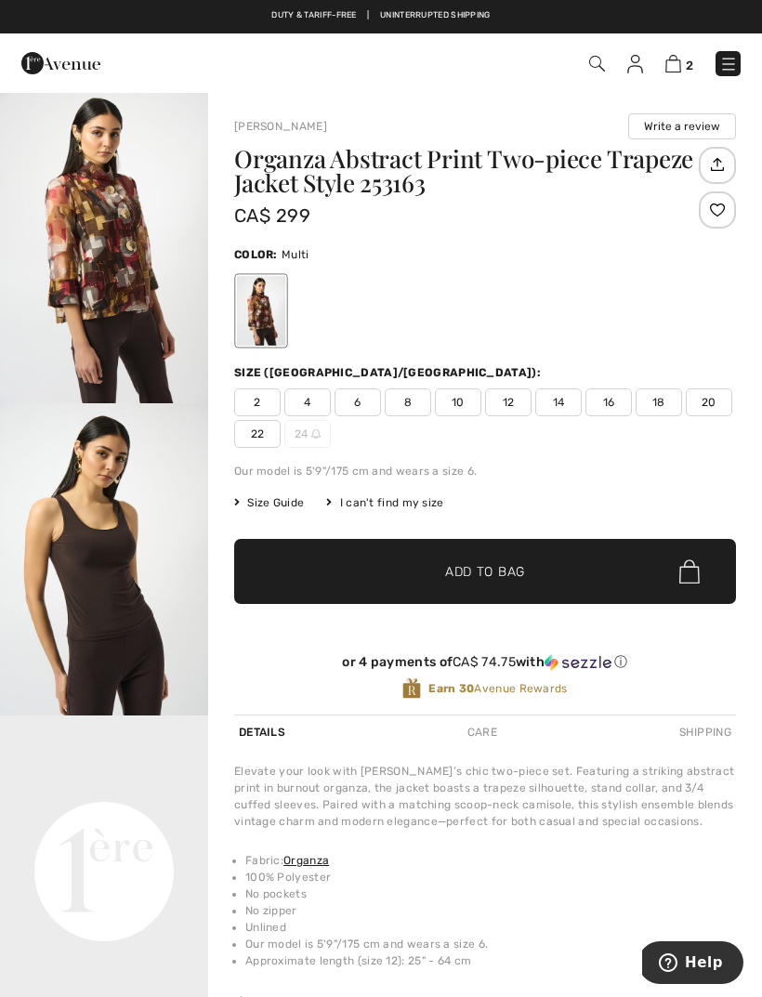
click at [462, 397] on span "10" at bounding box center [458, 403] width 46 height 28
click at [517, 404] on span "12" at bounding box center [508, 403] width 46 height 28
click at [482, 581] on span "Add to Bag" at bounding box center [485, 572] width 80 height 20
click at [679, 72] on img at bounding box center [674, 64] width 16 height 18
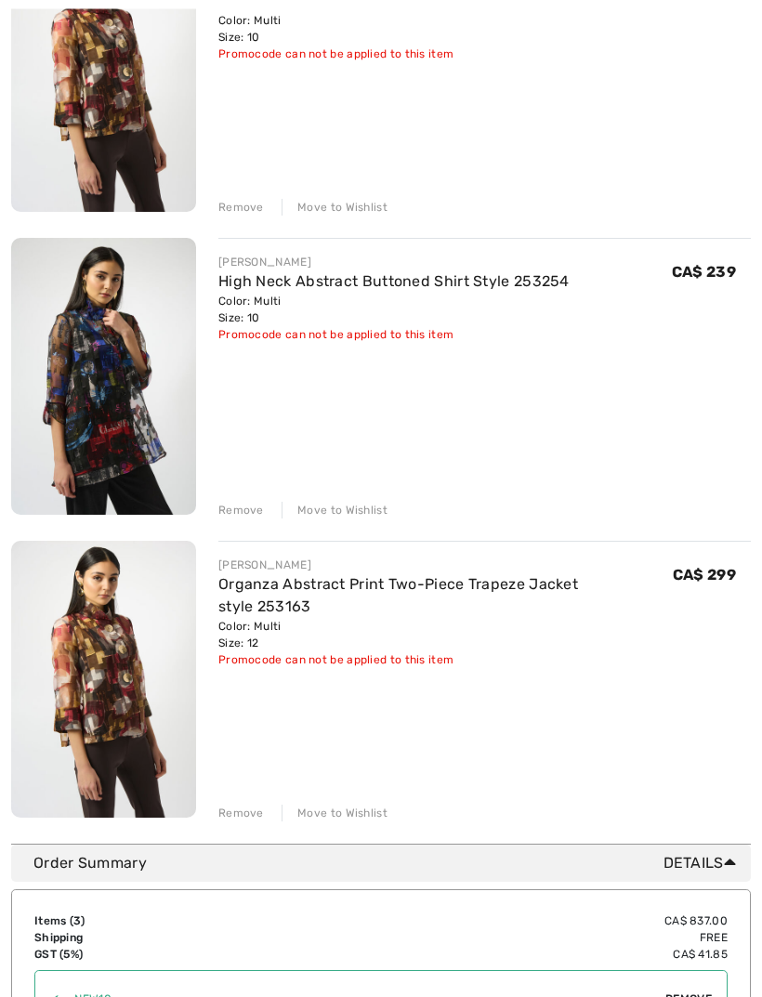
scroll to position [354, 0]
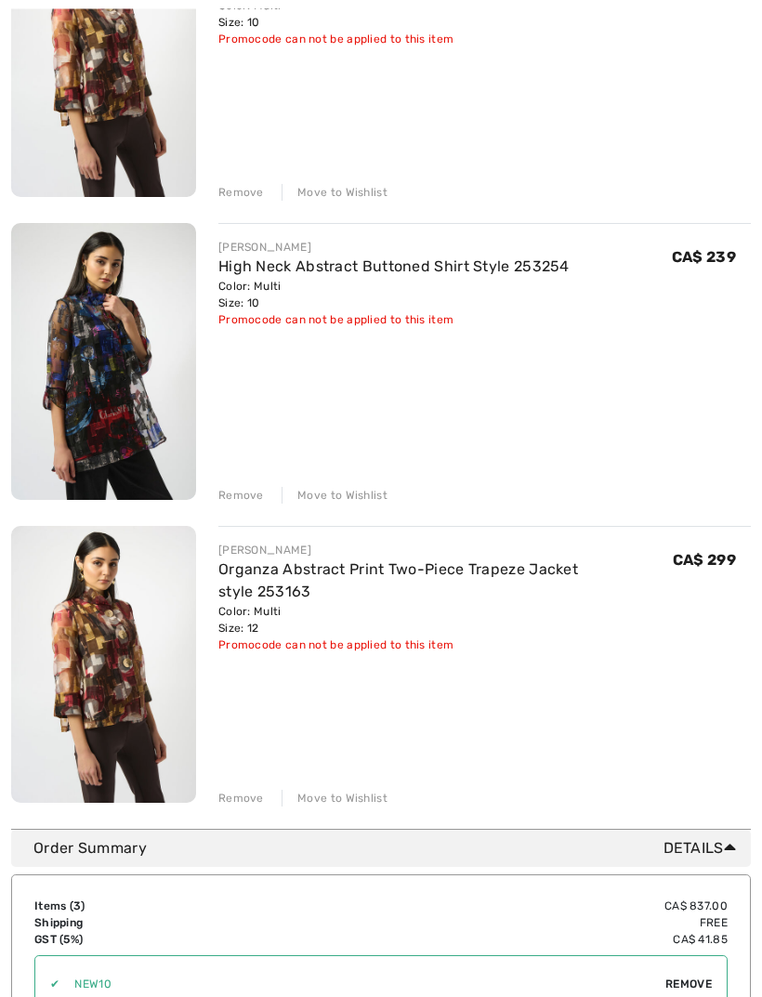
click at [96, 387] on img at bounding box center [103, 362] width 185 height 277
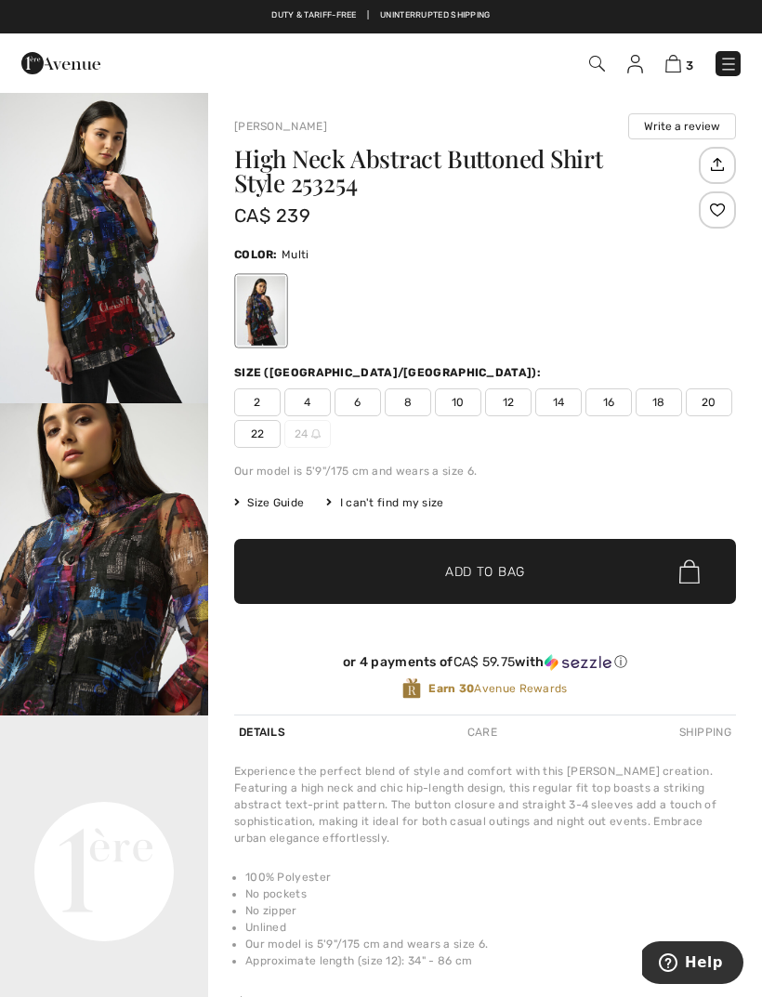
click at [268, 504] on span "Size Guide" at bounding box center [269, 503] width 70 height 17
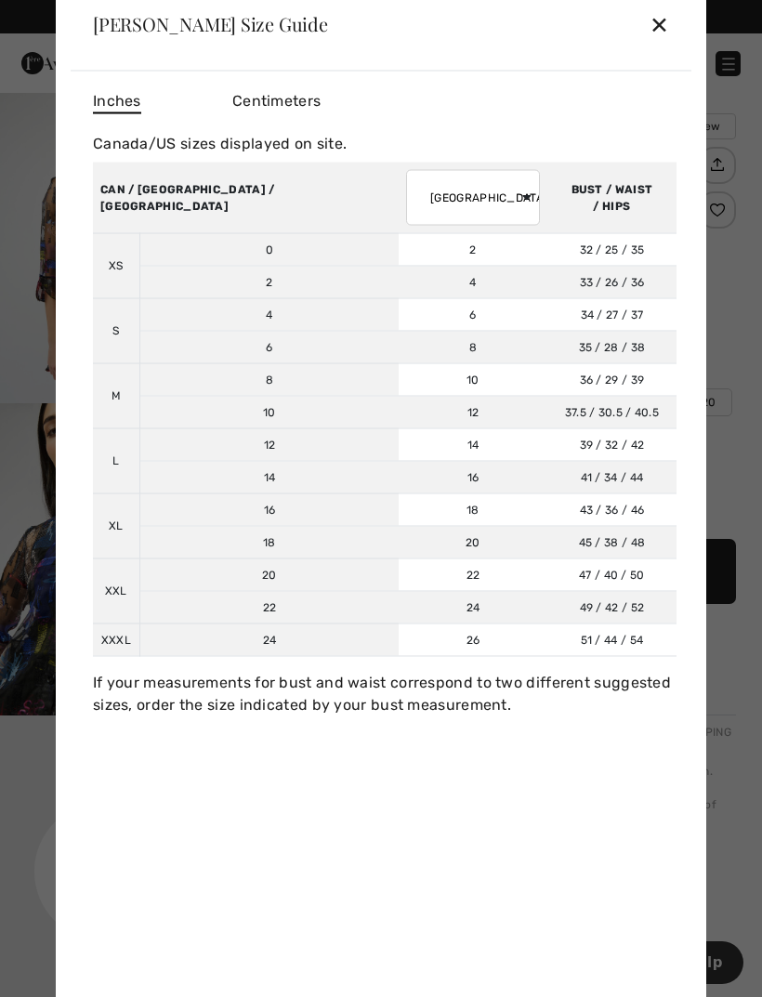
click at [406, 206] on select "AUSTRALIA UK France Germany Spain Italy Japan" at bounding box center [473, 197] width 134 height 56
click at [679, 33] on div "Joseph Ribkoff Size Guide ✕" at bounding box center [381, 24] width 621 height 93
click at [663, 25] on div "✕" at bounding box center [660, 24] width 20 height 39
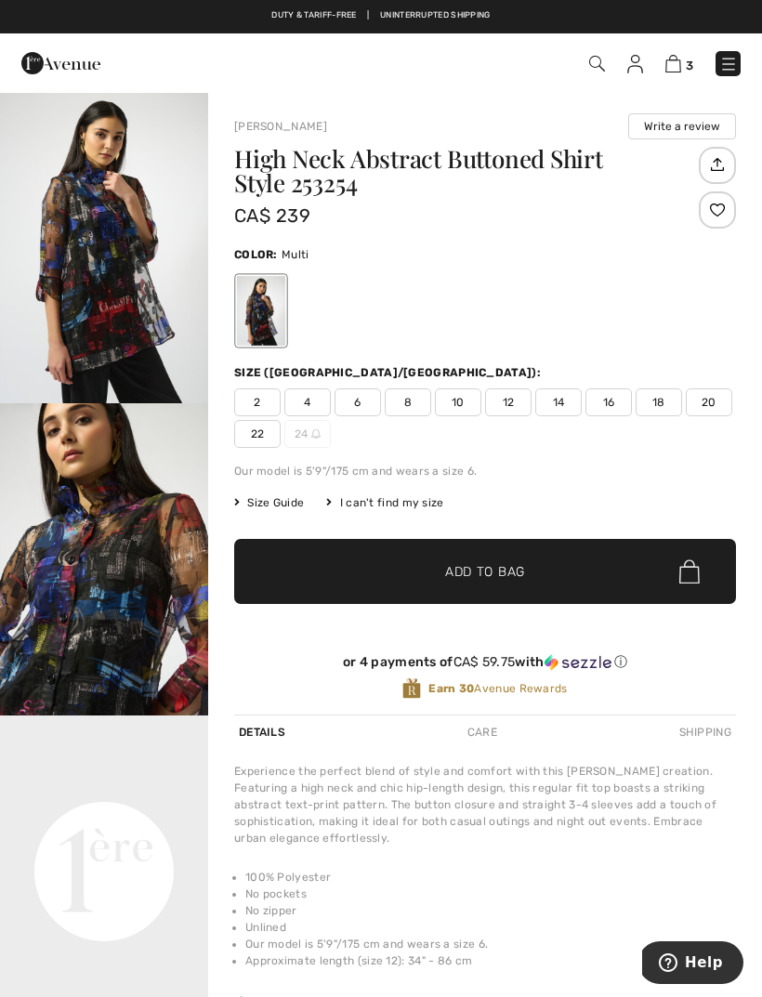
click at [678, 63] on img at bounding box center [674, 64] width 16 height 18
click at [680, 56] on img at bounding box center [674, 64] width 16 height 18
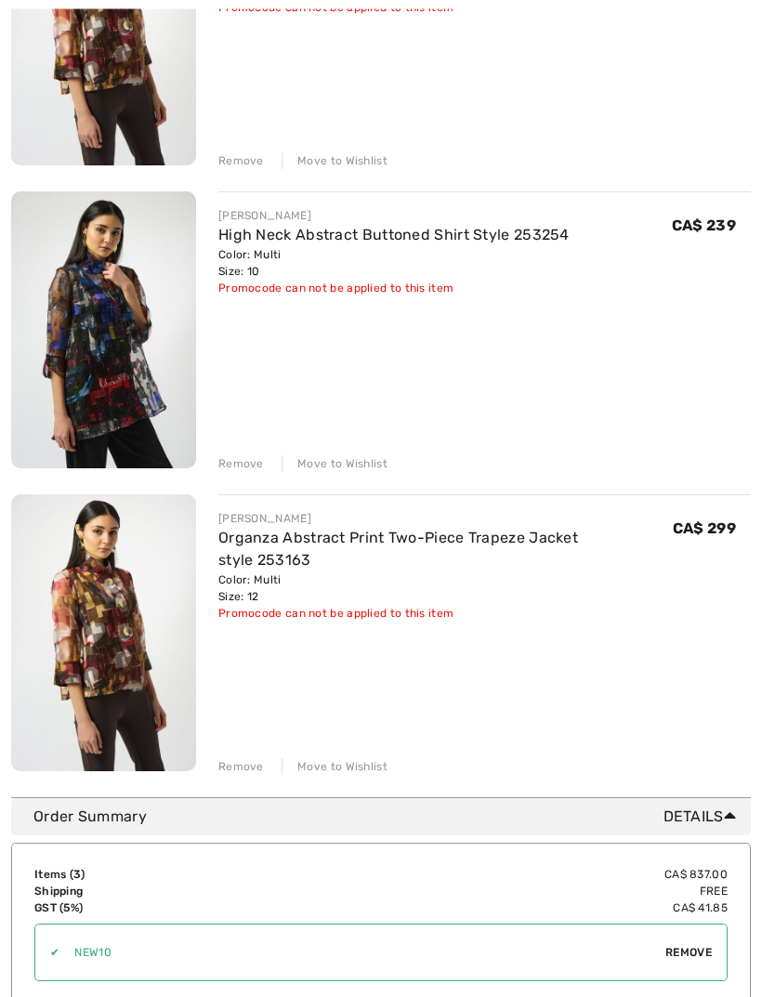
click at [243, 771] on div "Remove" at bounding box center [241, 767] width 46 height 17
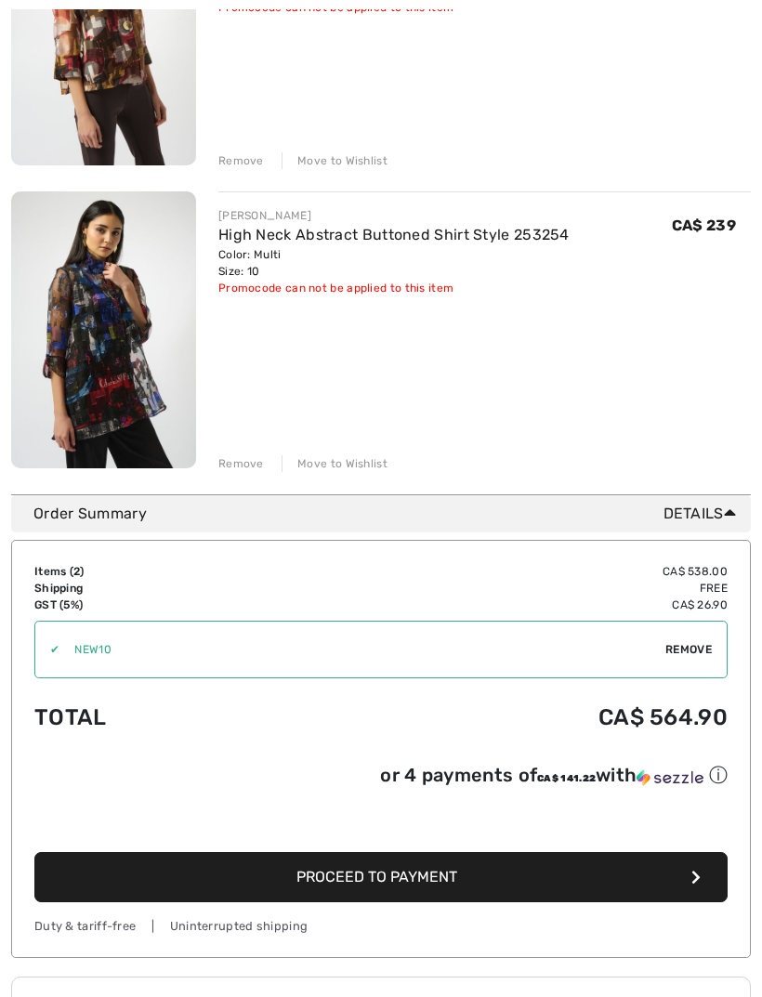
click at [354, 891] on button "Proceed to Payment" at bounding box center [380, 877] width 693 height 50
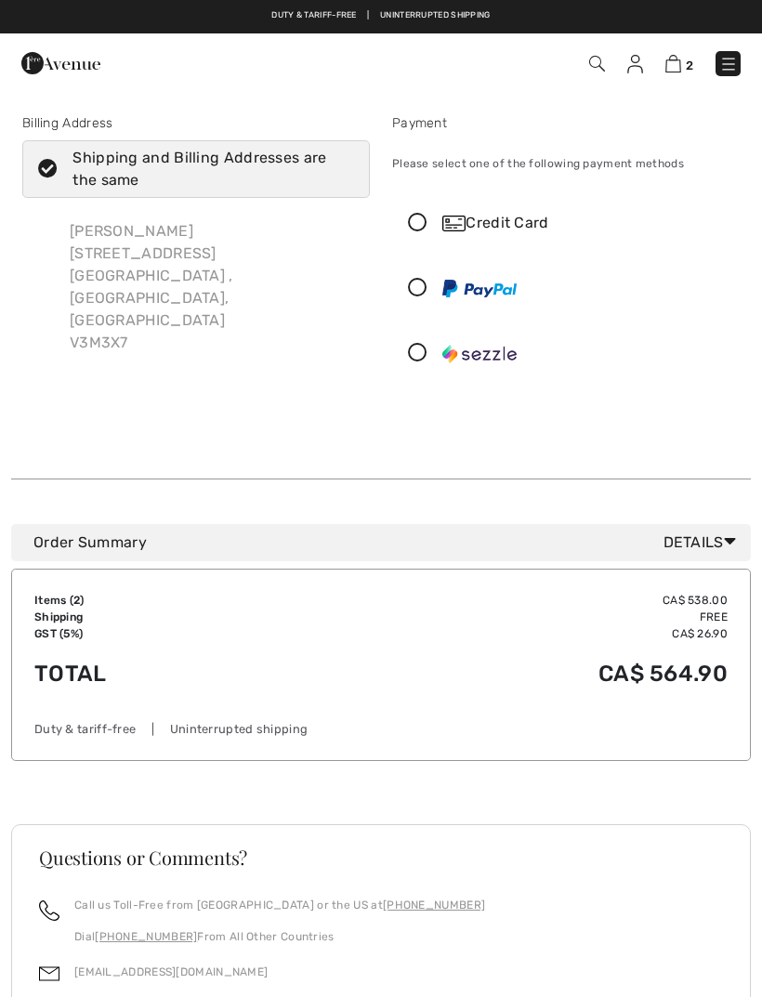
click at [643, 69] on img at bounding box center [635, 64] width 16 height 19
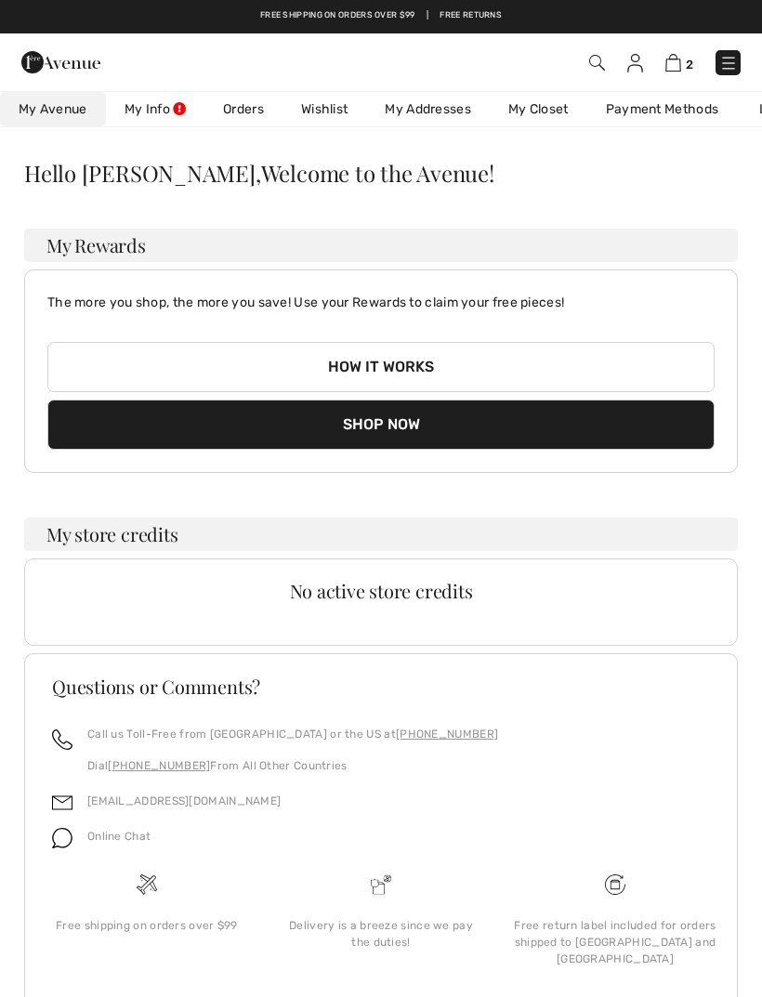
click at [681, 56] on img at bounding box center [674, 63] width 16 height 18
click at [148, 113] on link "My Info" at bounding box center [155, 109] width 99 height 34
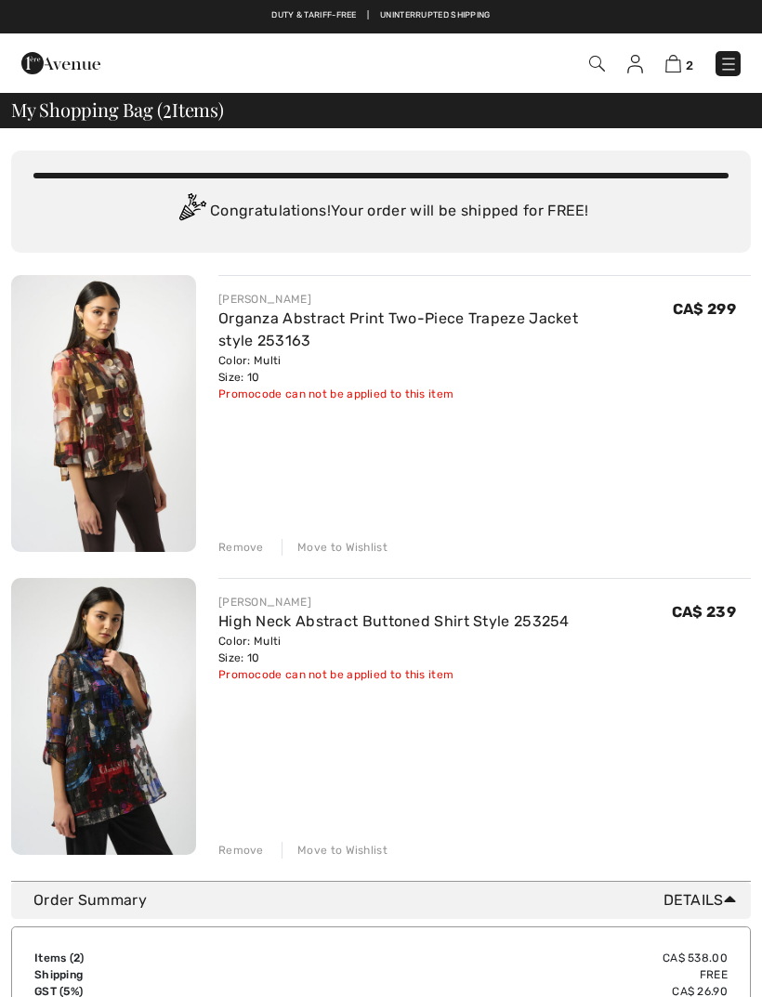
click at [638, 67] on img at bounding box center [635, 64] width 16 height 19
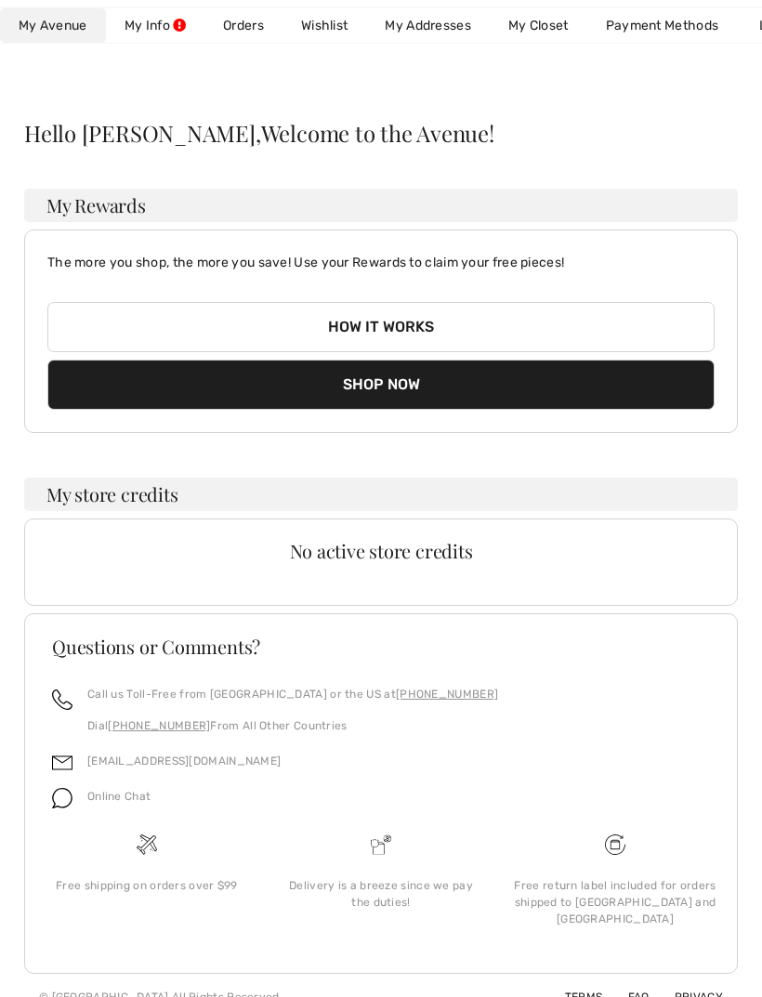
scroll to position [40, 0]
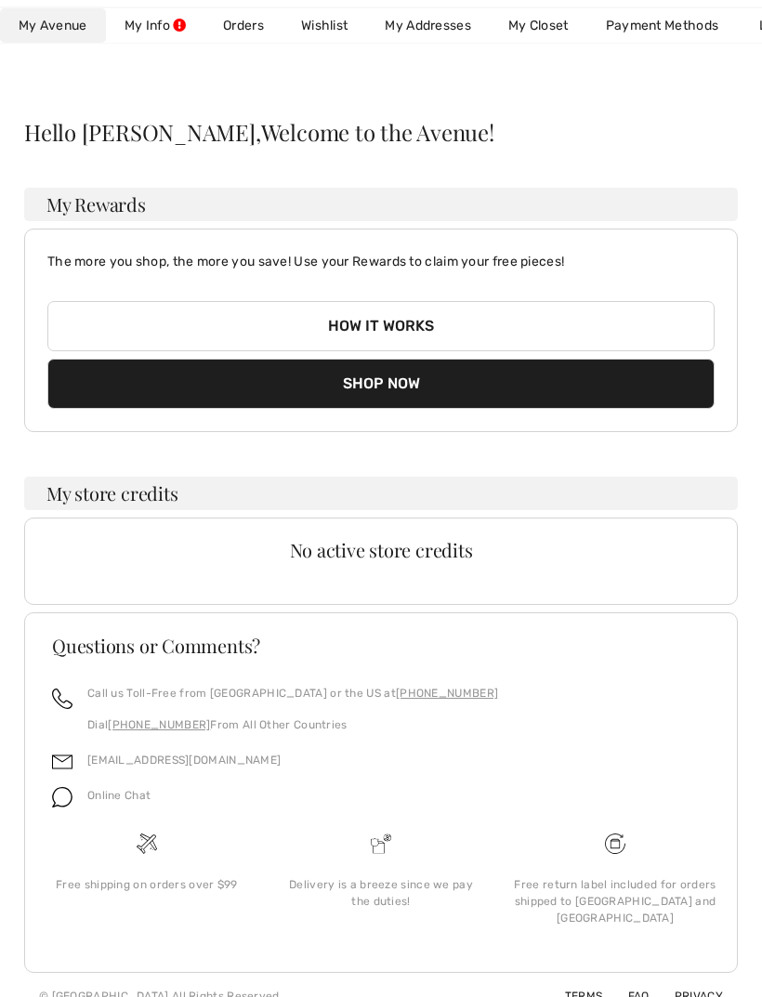
click at [173, 37] on link "My Info" at bounding box center [155, 25] width 99 height 34
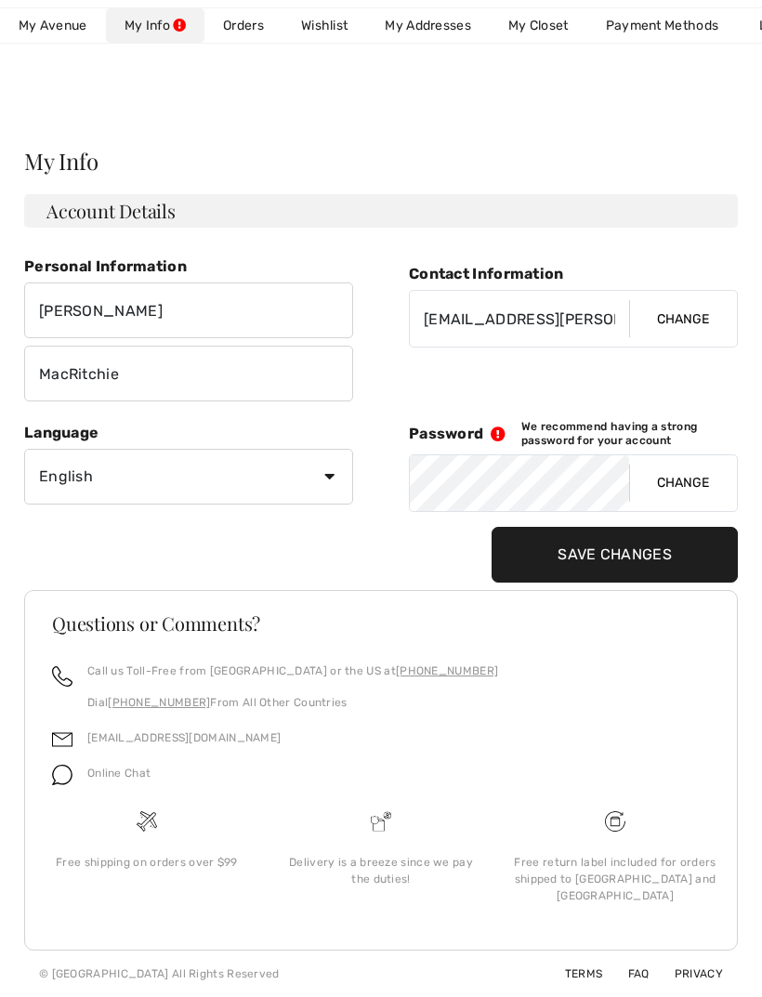
scroll to position [0, 0]
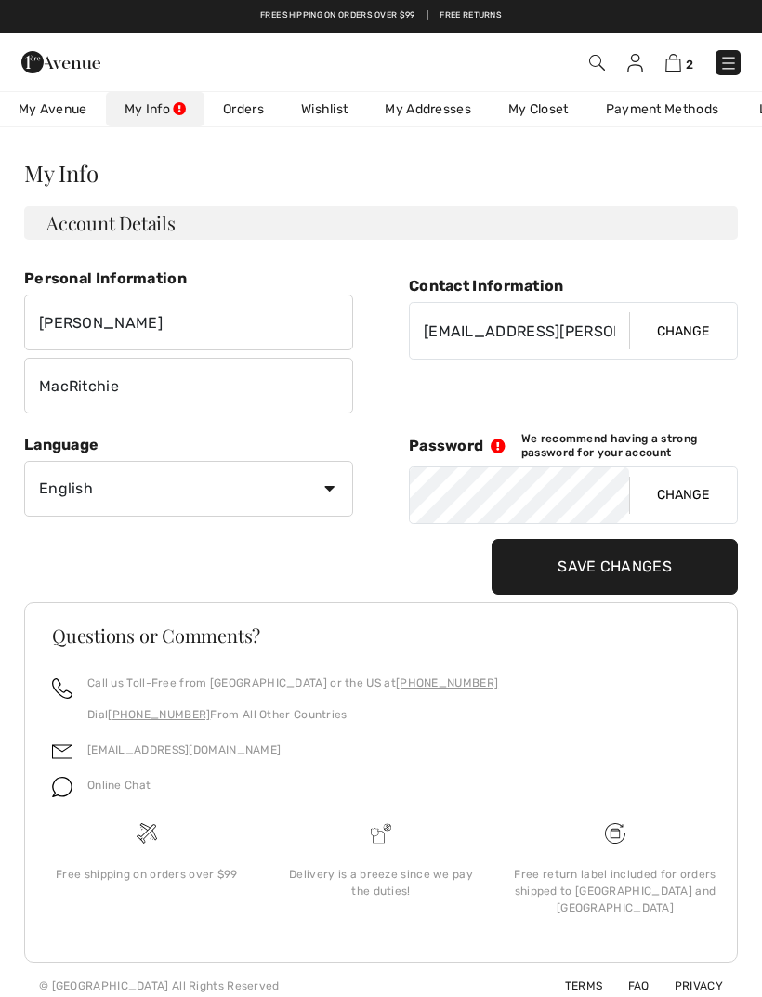
click at [250, 107] on link "Orders" at bounding box center [244, 109] width 78 height 34
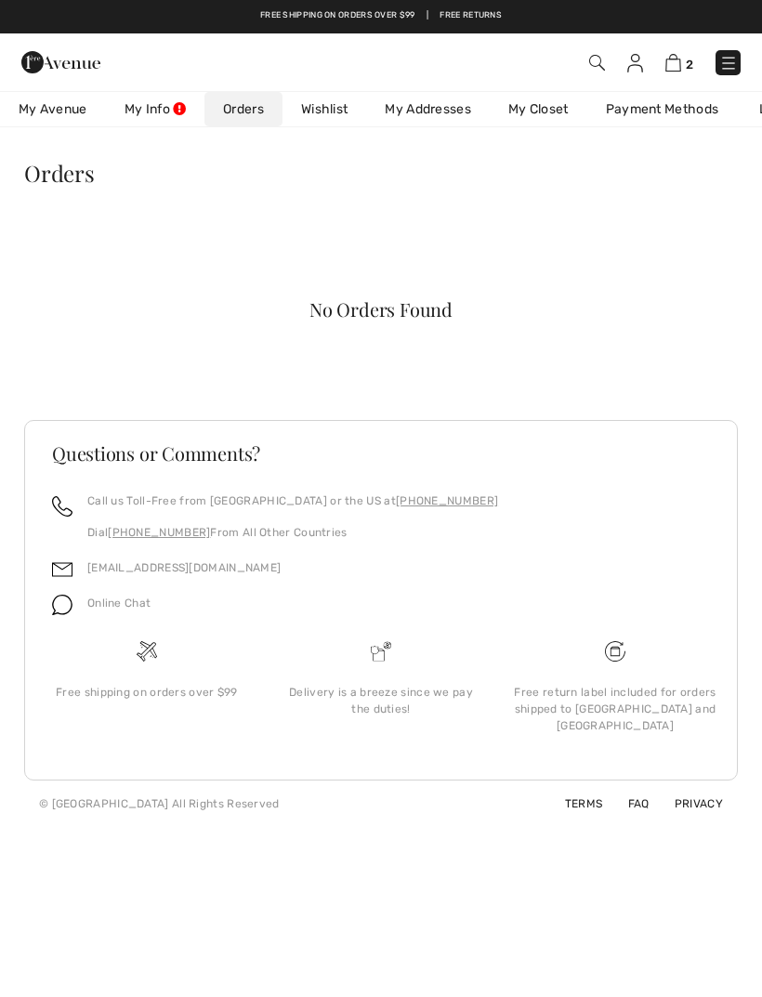
click at [423, 112] on link "My Addresses" at bounding box center [428, 109] width 124 height 34
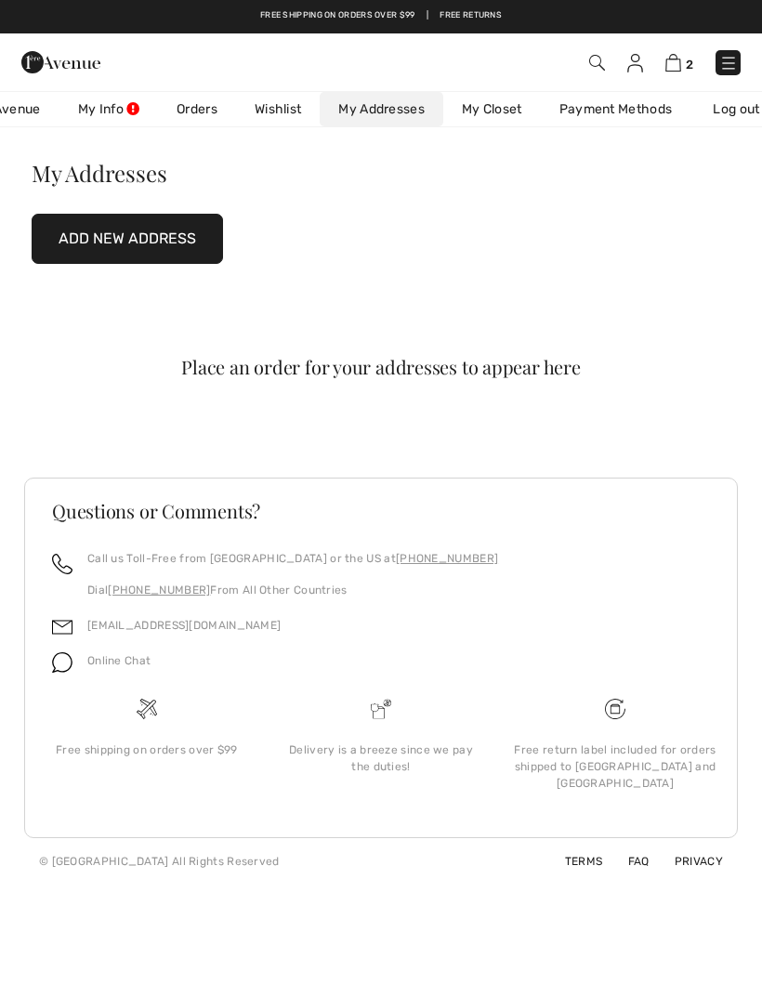
scroll to position [0, 50]
click at [92, 242] on button "Add New Address" at bounding box center [127, 239] width 191 height 50
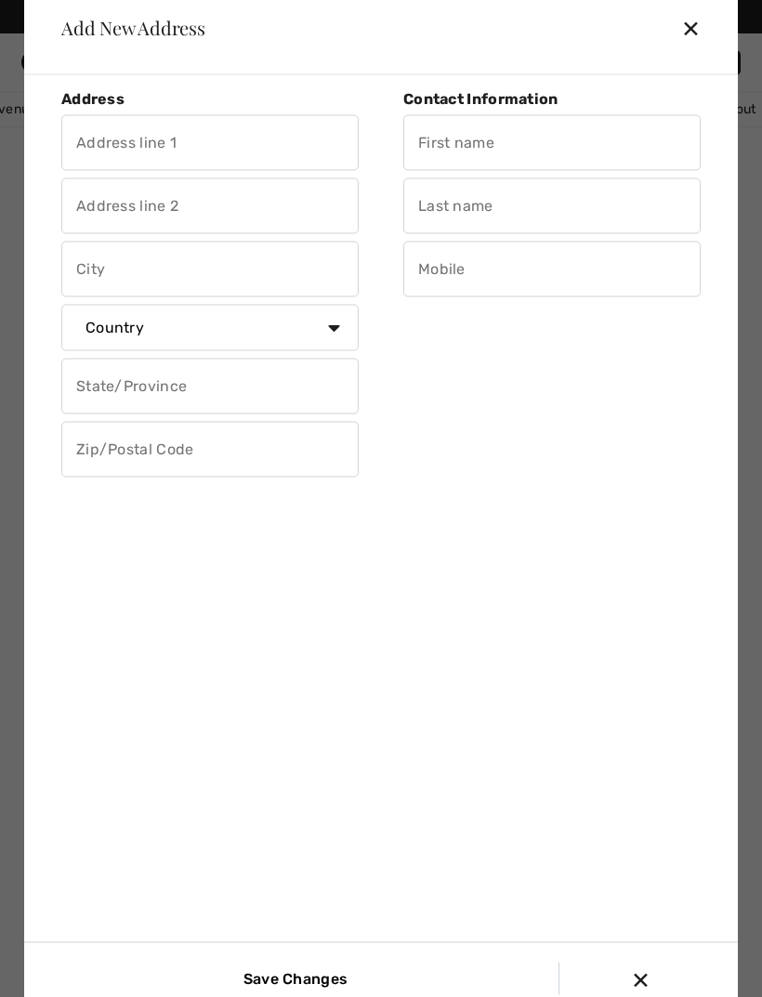
click at [108, 151] on input "text" at bounding box center [209, 142] width 297 height 56
type input "1103 -"
click at [700, 46] on div "✕" at bounding box center [698, 27] width 34 height 39
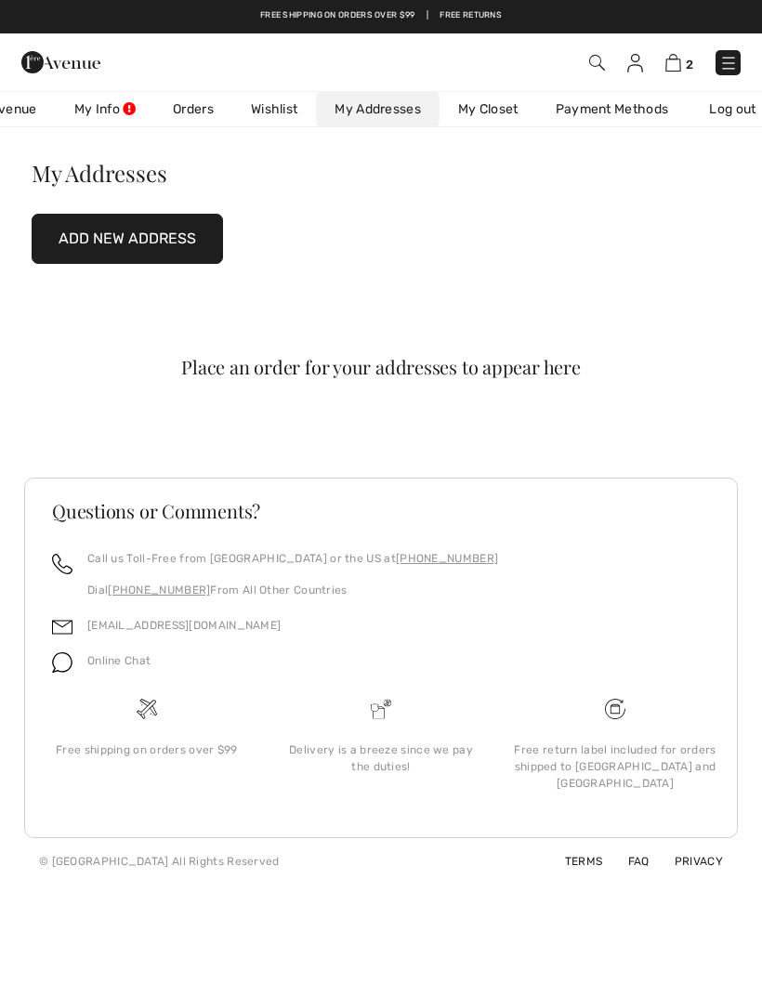
click at [686, 58] on span "2" at bounding box center [689, 65] width 7 height 14
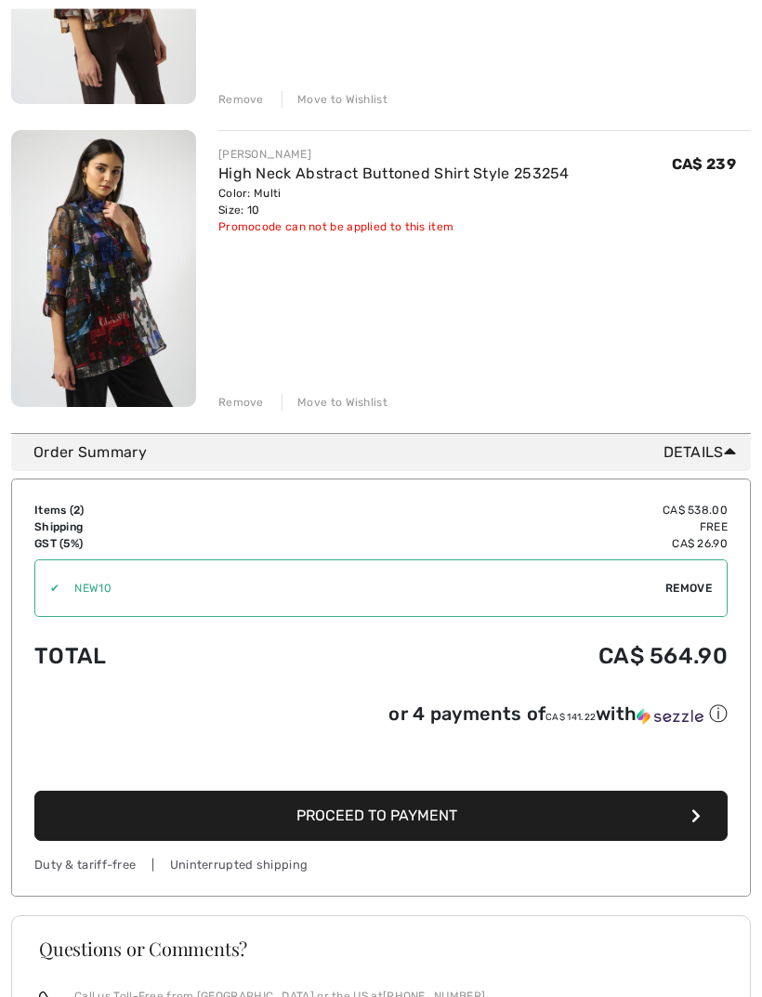
scroll to position [448, 0]
click at [447, 831] on button "Proceed to Payment" at bounding box center [380, 816] width 693 height 50
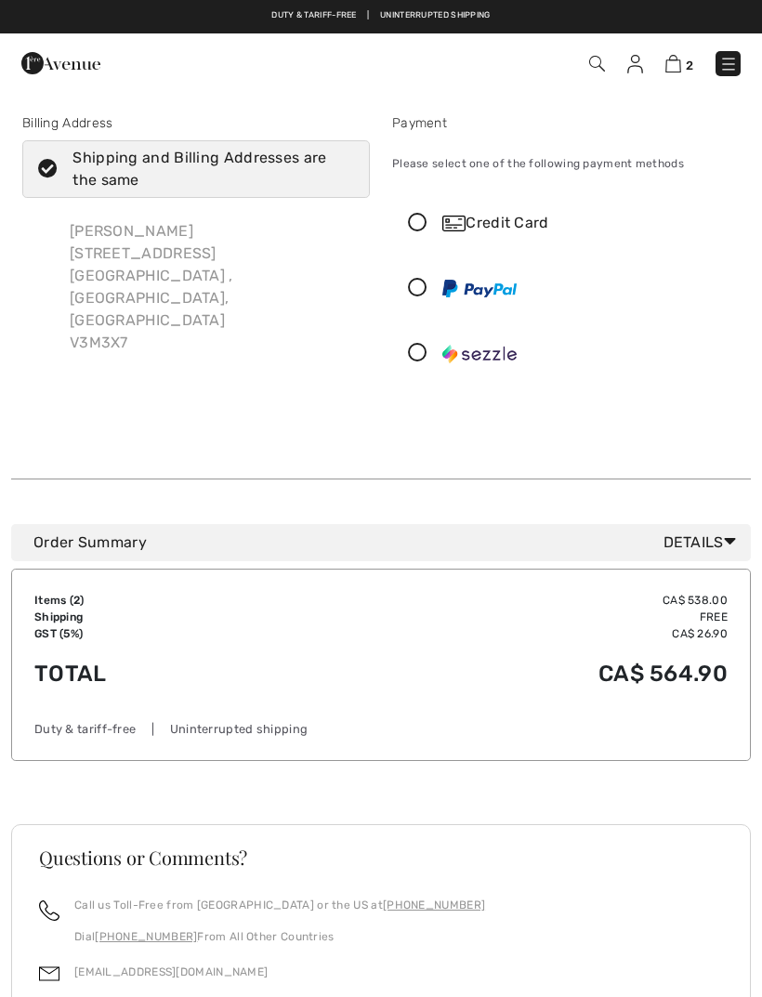
click at [416, 222] on icon at bounding box center [417, 224] width 49 height 20
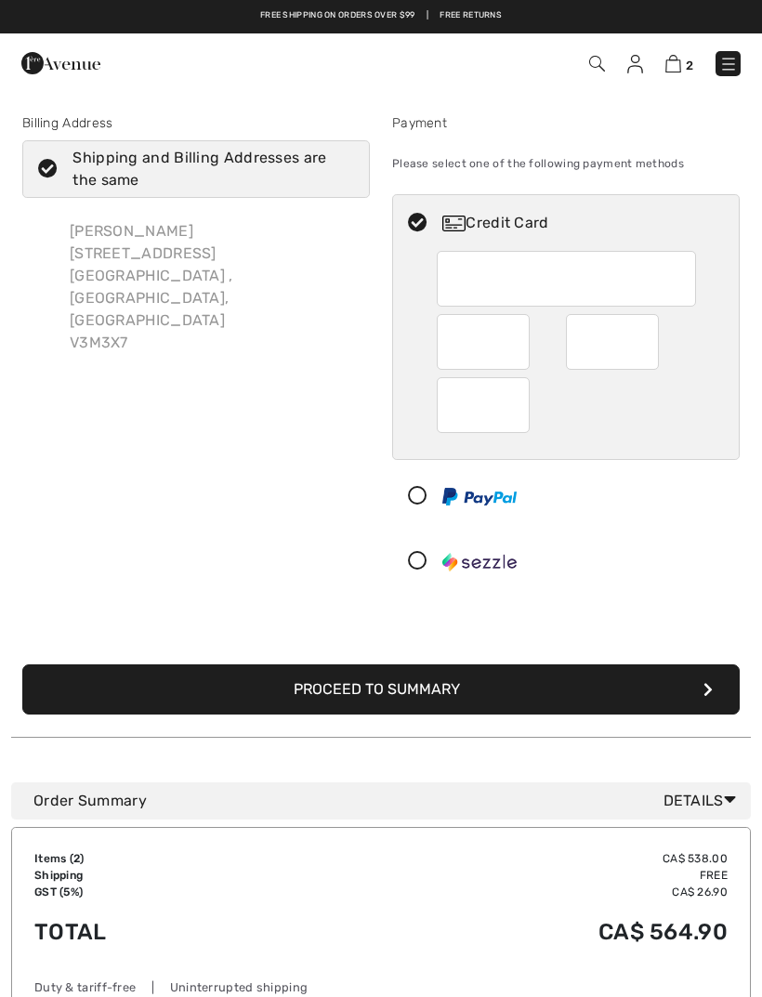
click at [316, 684] on button "Proceed to Summary" at bounding box center [381, 690] width 718 height 50
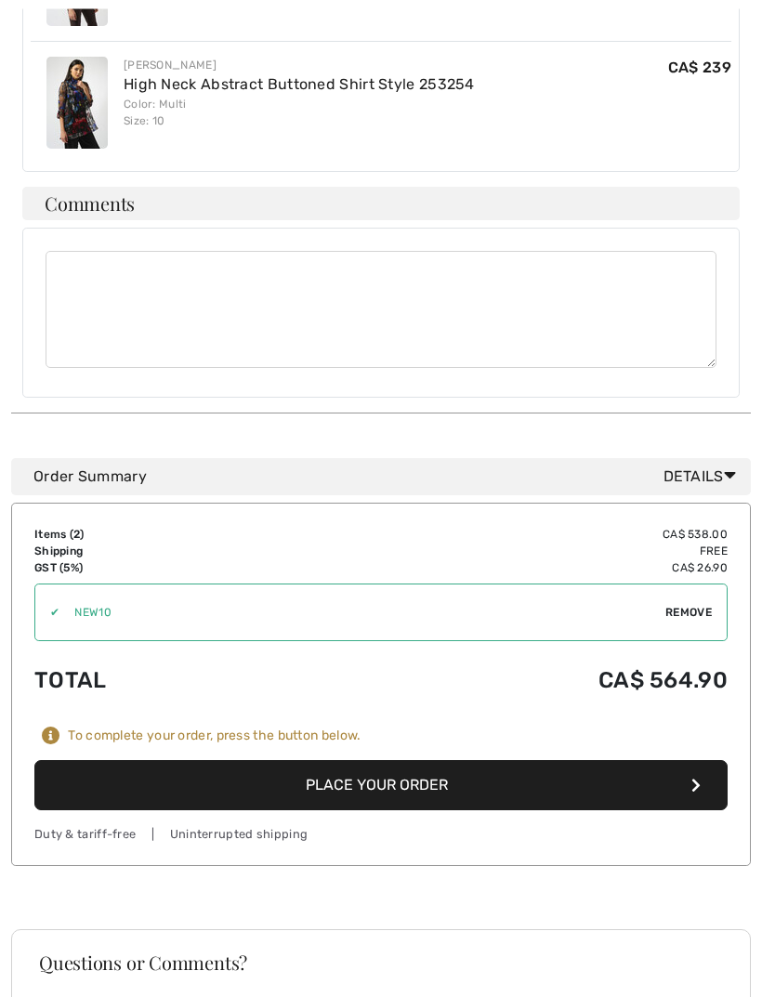
scroll to position [802, 0]
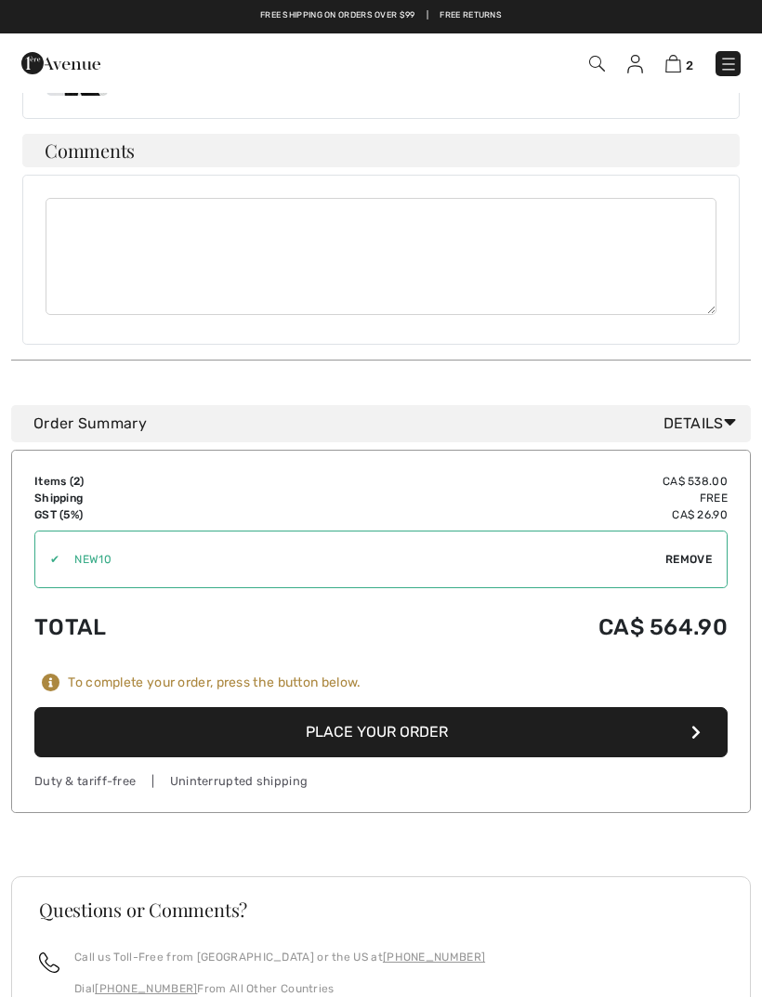
click at [464, 707] on button "Place Your Order" at bounding box center [380, 732] width 693 height 50
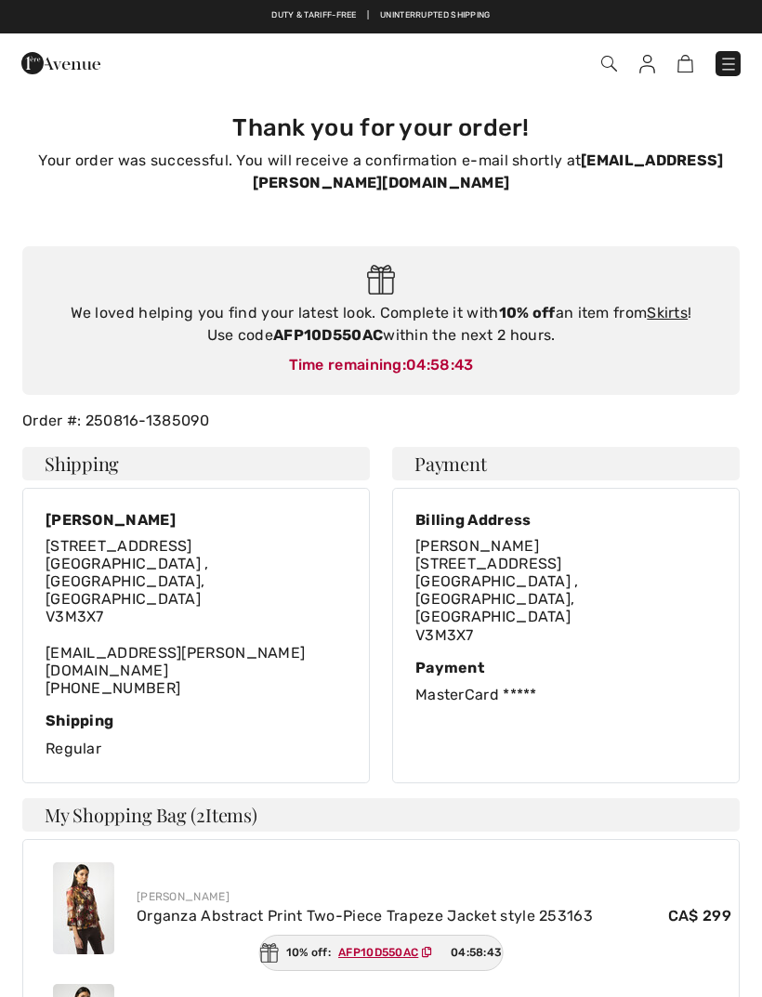
checkbox input "true"
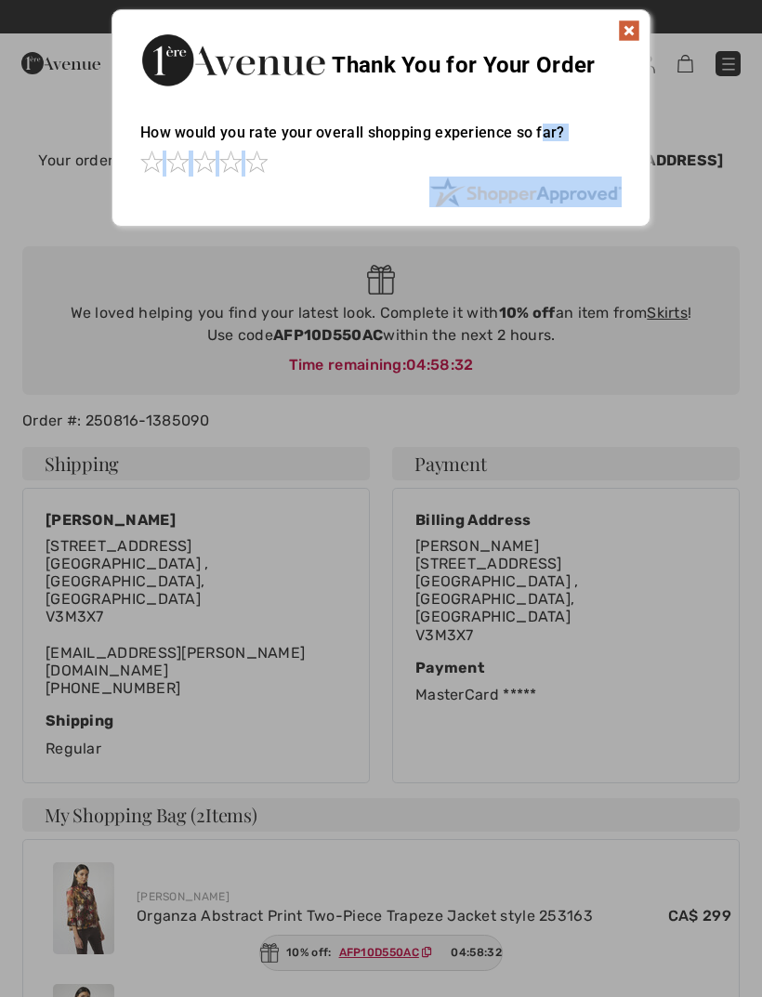
click at [640, 23] on img at bounding box center [629, 31] width 22 height 22
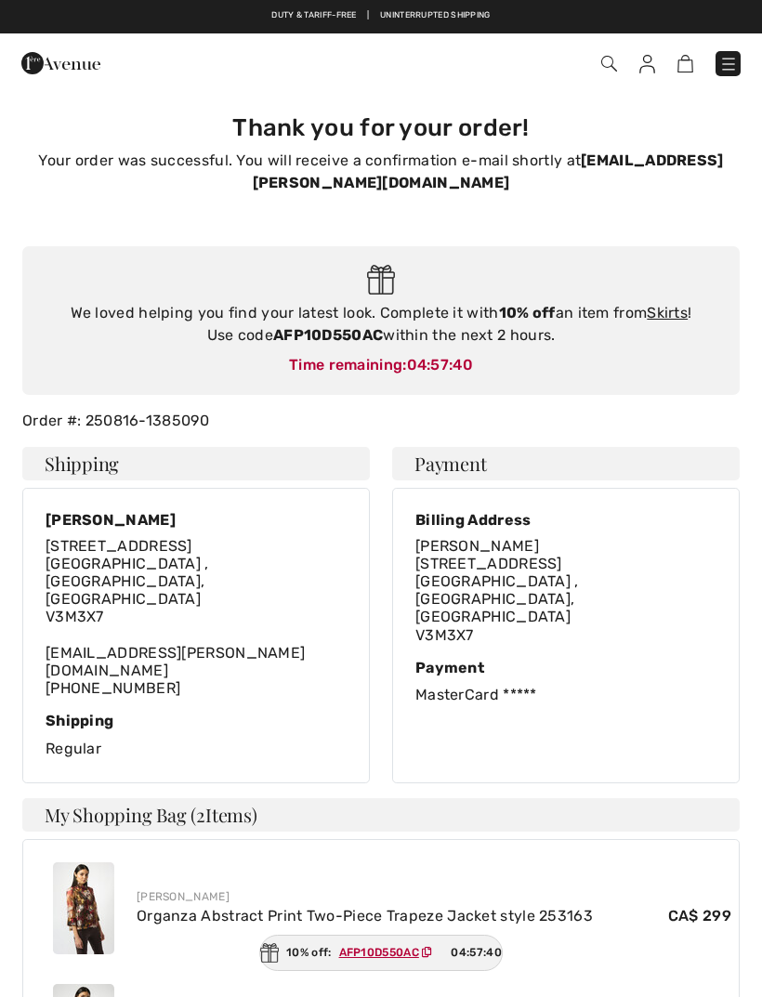
click at [86, 863] on img at bounding box center [83, 909] width 61 height 92
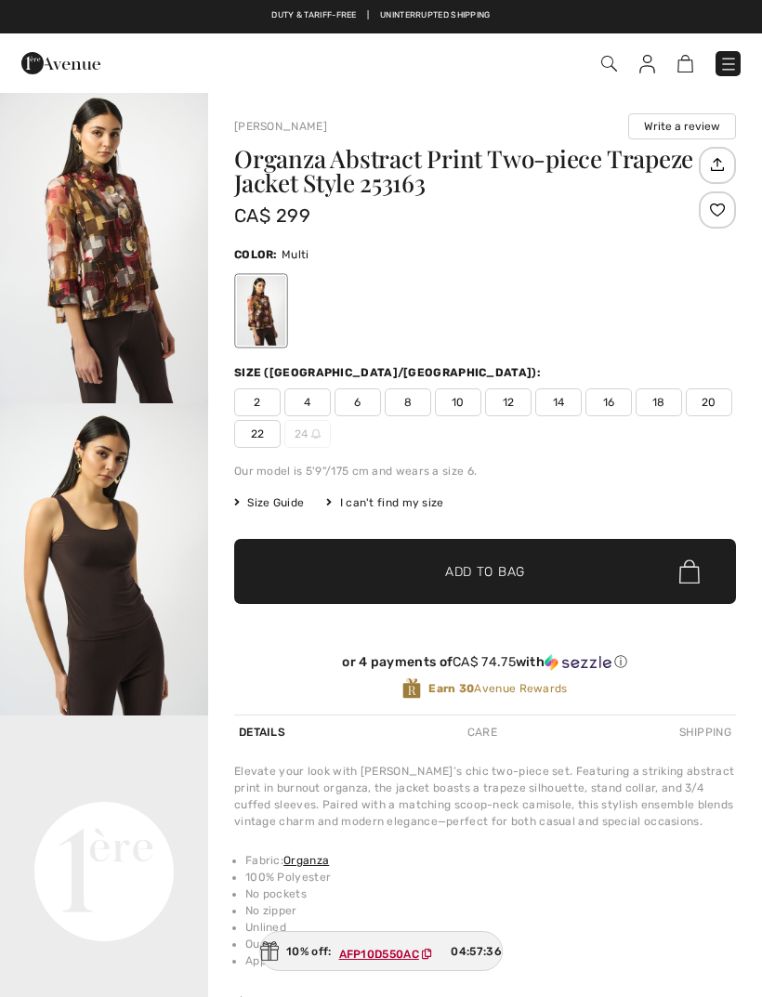
checkbox input "true"
click at [51, 73] on img at bounding box center [60, 63] width 79 height 37
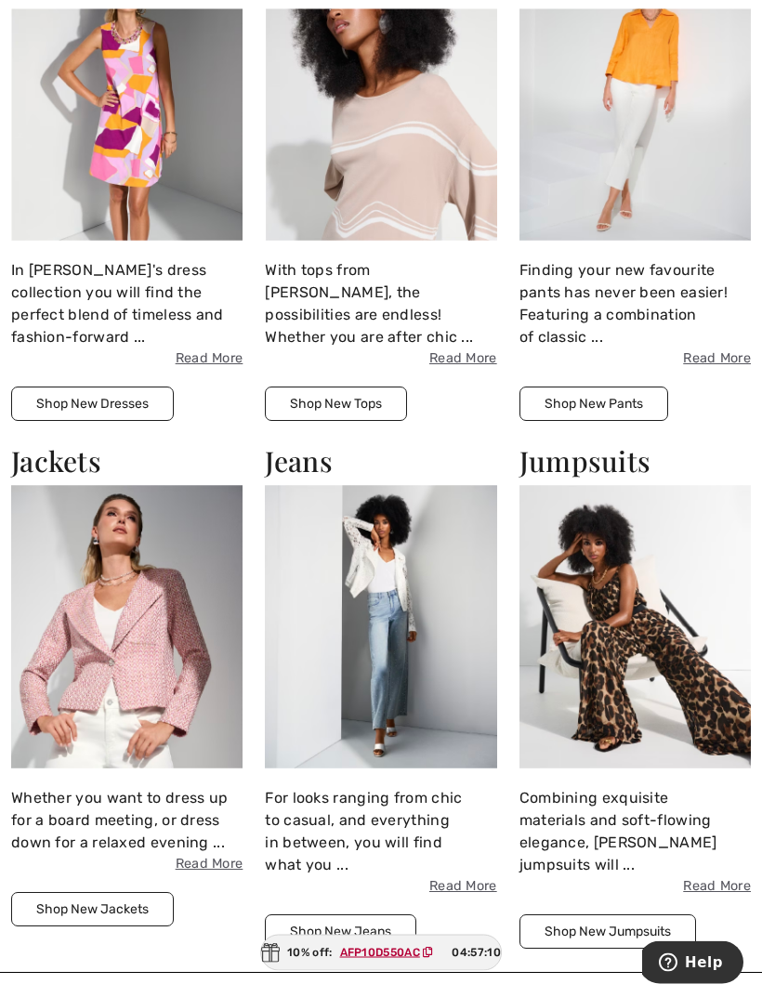
scroll to position [1298, 0]
click at [597, 915] on button "Shop New Jumpsuits" at bounding box center [608, 932] width 177 height 34
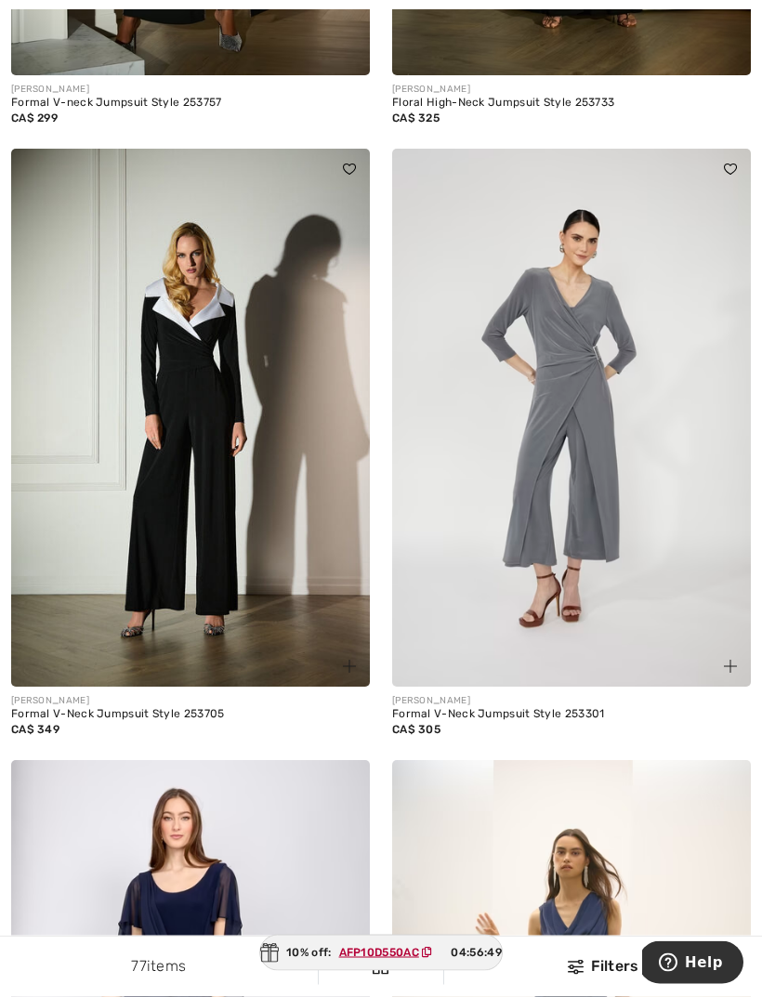
scroll to position [4599, 0]
click at [92, 711] on div "Formal V-Neck Jumpsuit Style 253705" at bounding box center [190, 714] width 359 height 13
click at [141, 491] on img at bounding box center [190, 418] width 359 height 538
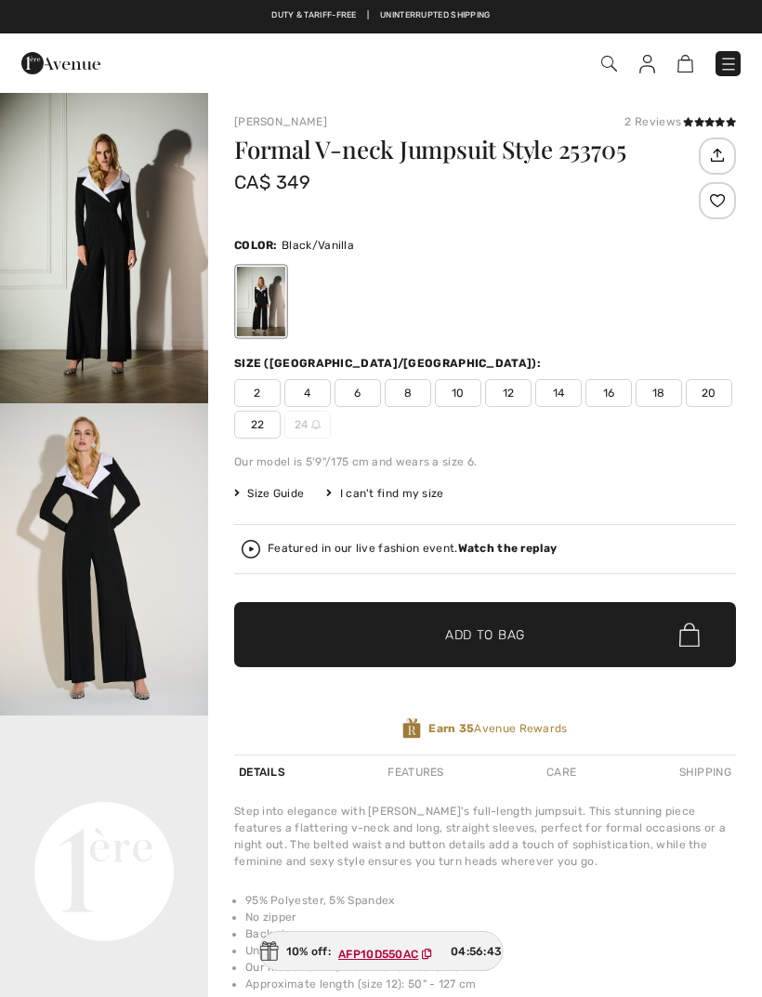
checkbox input "true"
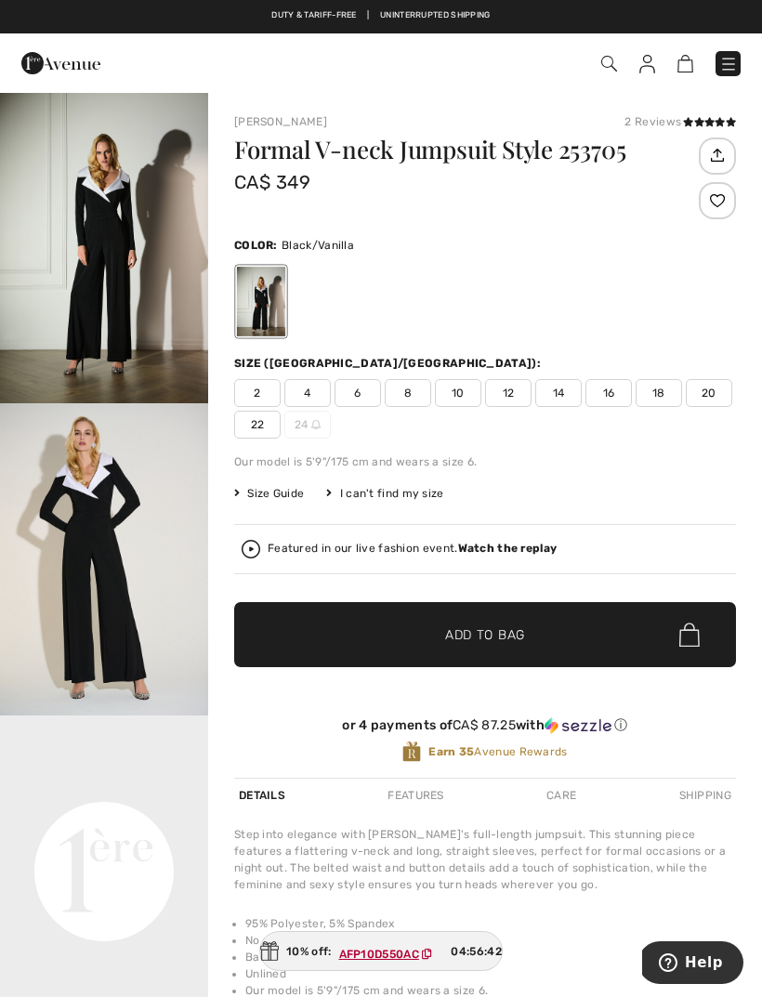
click at [73, 613] on img "2 / 5" at bounding box center [104, 559] width 208 height 312
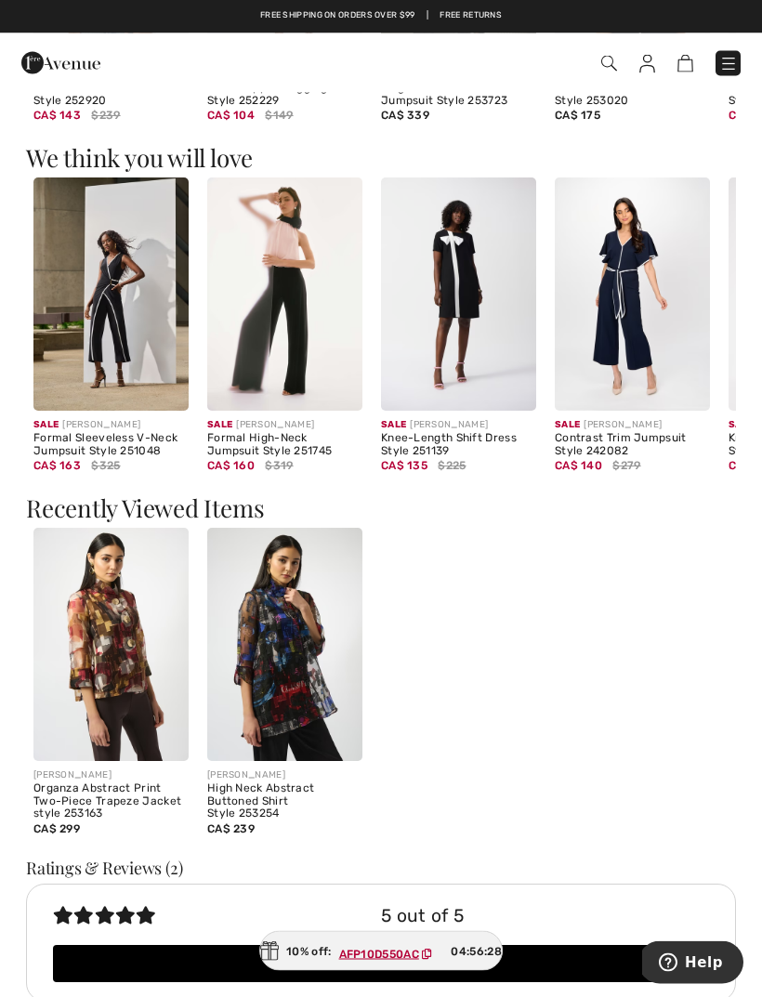
scroll to position [1399, 0]
click at [271, 677] on img at bounding box center [284, 644] width 155 height 233
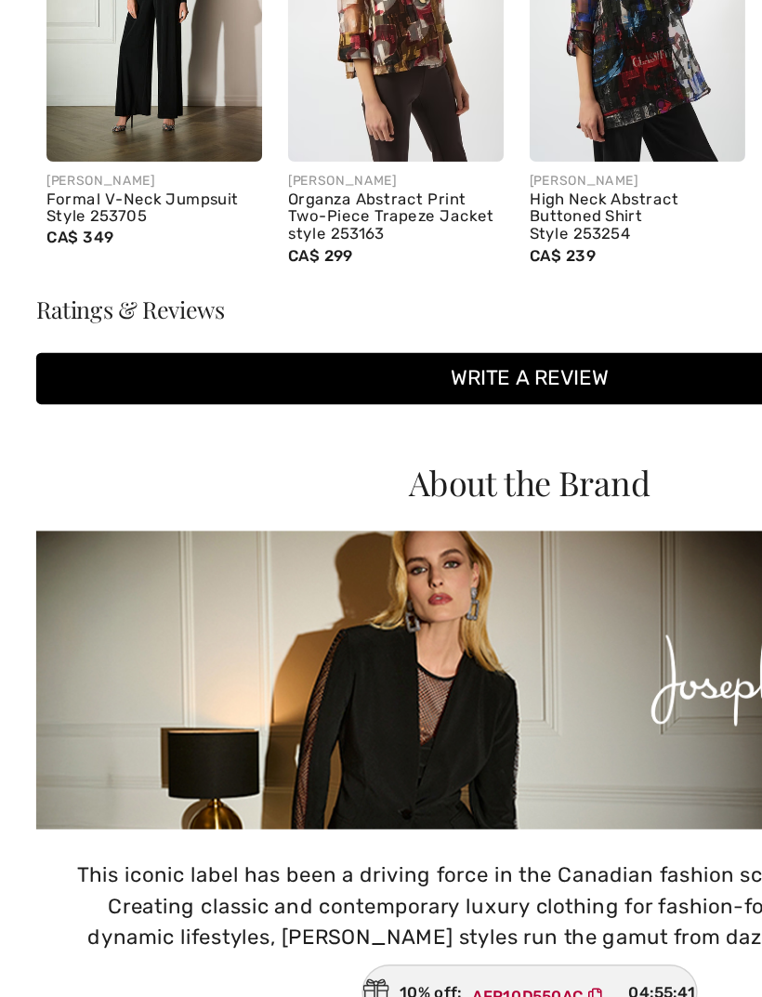
scroll to position [1819, 0]
